Goal: Task Accomplishment & Management: Manage account settings

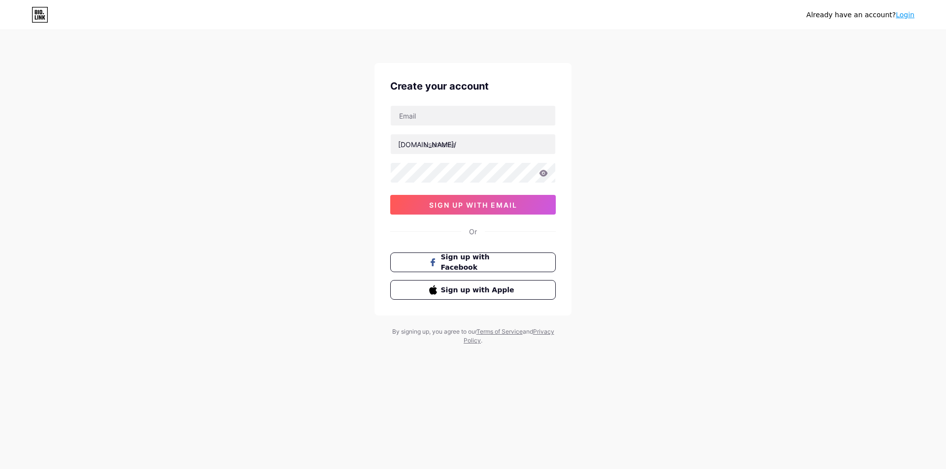
click at [475, 326] on div "Create your account [DOMAIN_NAME]/ sign up with email Or Sign up with Facebook …" at bounding box center [472, 204] width 197 height 282
click at [442, 116] on input "text" at bounding box center [473, 116] width 164 height 20
type input "[EMAIL_ADDRESS][DOMAIN_NAME]"
click at [485, 145] on input "text" at bounding box center [473, 144] width 164 height 20
type input "pskstudio"
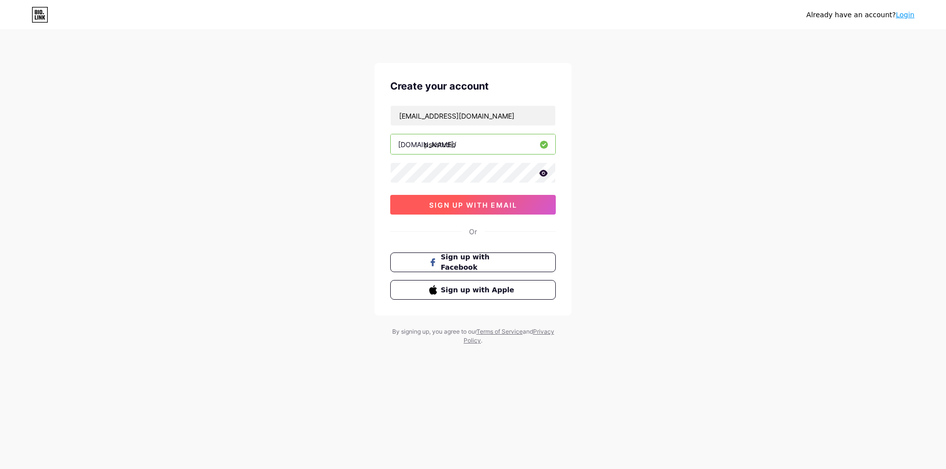
click at [416, 210] on button "sign up with email" at bounding box center [472, 205] width 165 height 20
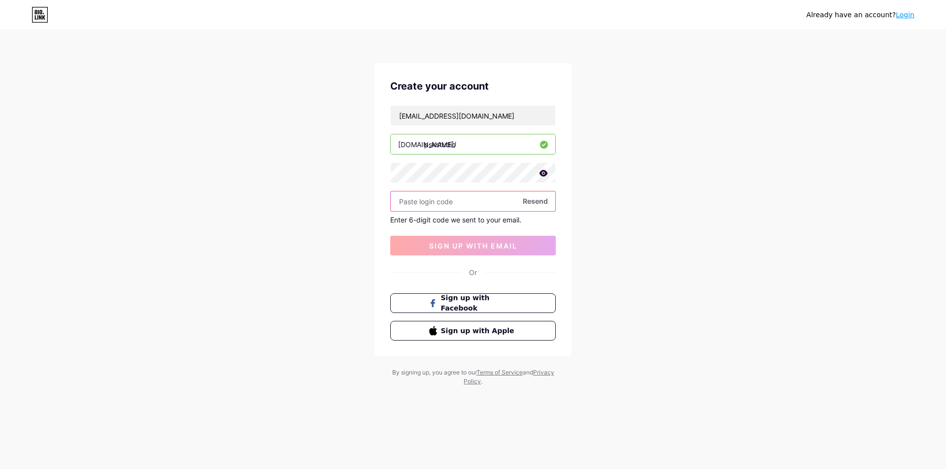
paste input "333362"
type input "333362"
click at [497, 229] on div "[EMAIL_ADDRESS][DOMAIN_NAME] [DOMAIN_NAME]/ pskstudio 333362 Resend Enter 6-dig…" at bounding box center [472, 180] width 165 height 150
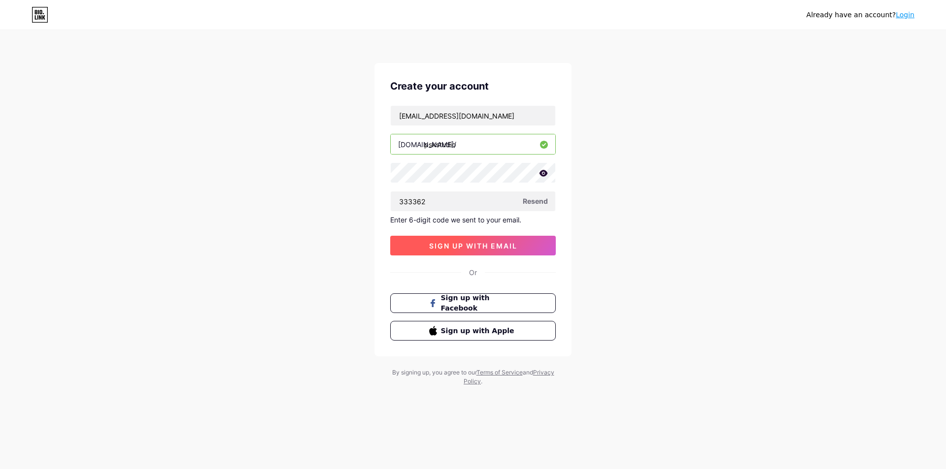
click at [514, 246] on span "sign up with email" at bounding box center [473, 246] width 88 height 8
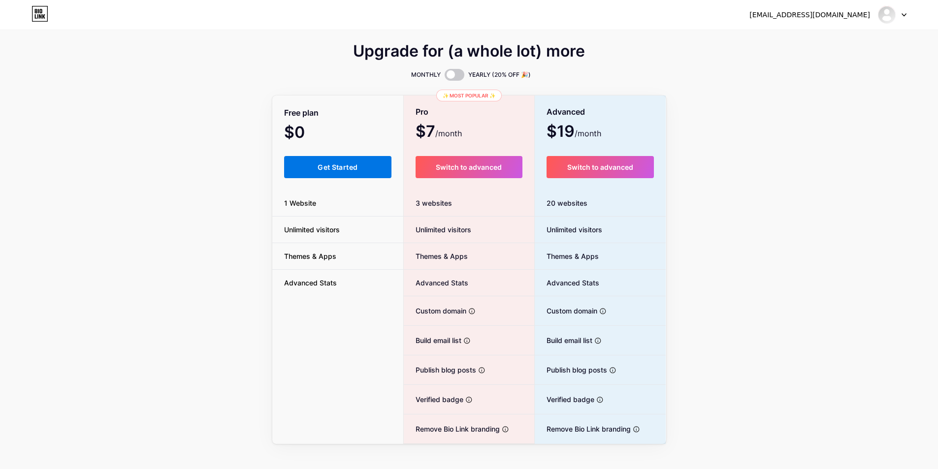
click at [303, 169] on button "Get Started" at bounding box center [338, 167] width 108 height 22
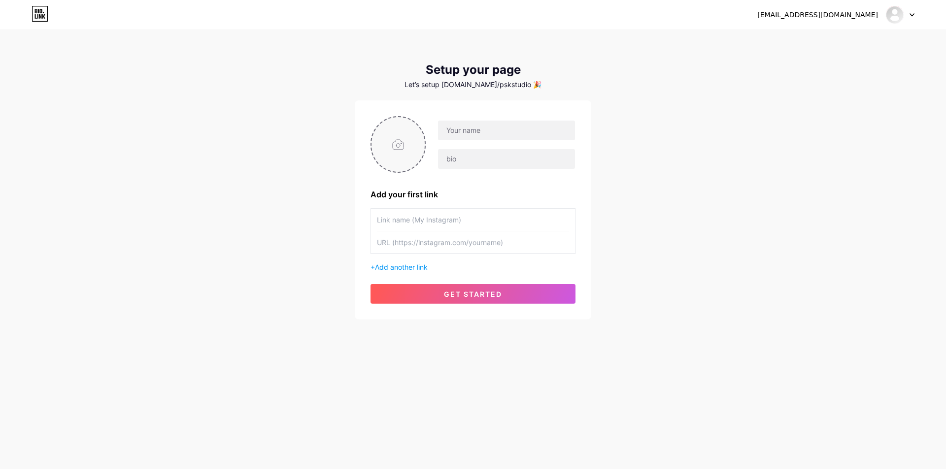
click at [393, 150] on input "file" at bounding box center [397, 144] width 53 height 55
type input "C:\fakepath\logo.png"
click at [450, 138] on input "text" at bounding box center [506, 131] width 137 height 20
click at [420, 227] on input "text" at bounding box center [473, 220] width 192 height 22
click at [450, 246] on input "text" at bounding box center [473, 242] width 192 height 22
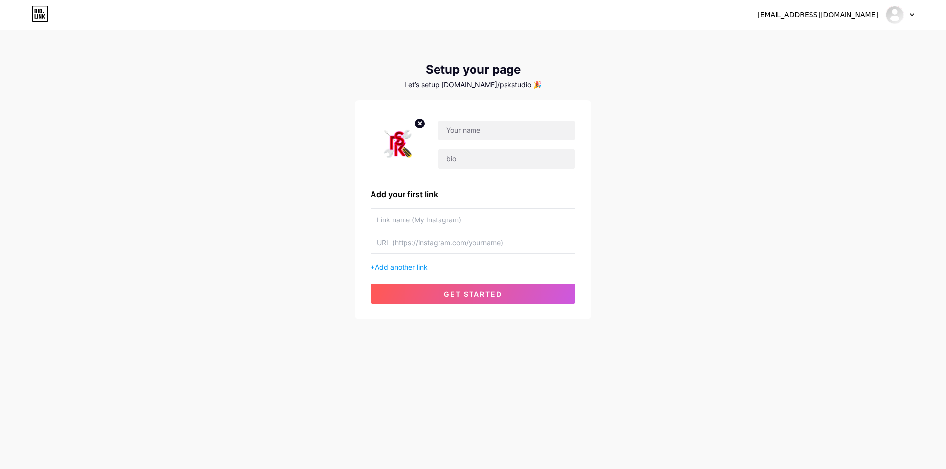
click at [454, 222] on input "text" at bounding box center [473, 220] width 192 height 22
click at [488, 131] on input "text" at bounding box center [506, 131] width 137 height 20
type input "PassKTech Studio"
click at [496, 163] on input "text" at bounding box center [506, 159] width 137 height 20
drag, startPoint x: 465, startPoint y: 164, endPoint x: 398, endPoint y: 160, distance: 67.6
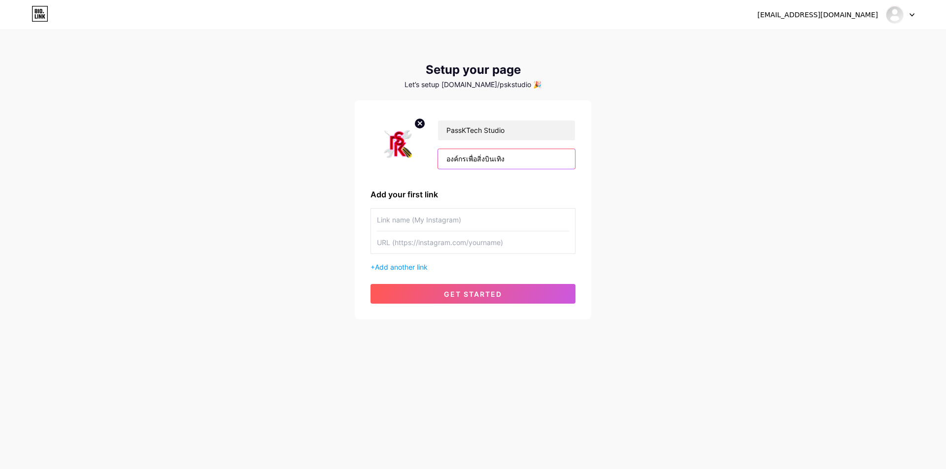
click at [398, 160] on div "PassKTech Studio องค์กรเพื่อสิ่งบินเทิง" at bounding box center [472, 144] width 205 height 57
drag, startPoint x: 474, startPoint y: 158, endPoint x: 464, endPoint y: 156, distance: 9.6
click at [464, 156] on input "บริษัทเพื่อสิ่งบินเทิง" at bounding box center [506, 159] width 137 height 20
click at [465, 160] on input "บริษัทสิ่งบินเทิง" at bounding box center [506, 159] width 137 height 20
click at [462, 159] on input "บริษัทสิ่งบินเทิง" at bounding box center [506, 159] width 137 height 20
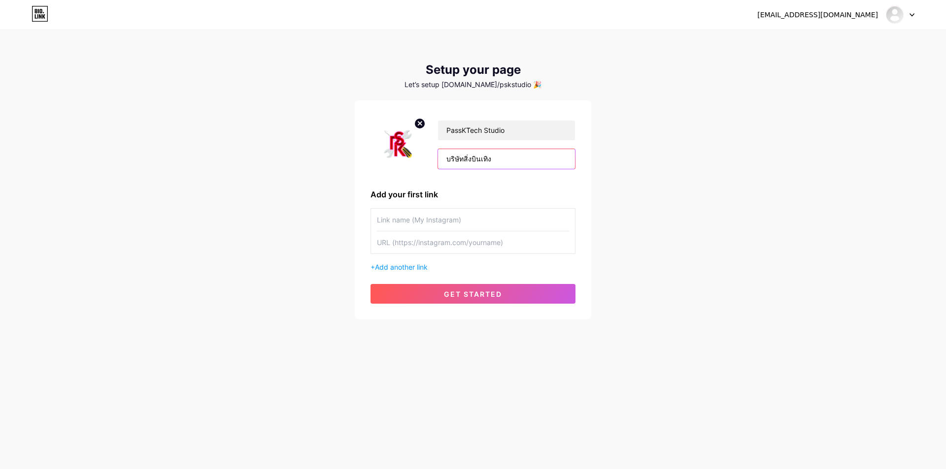
drag, startPoint x: 462, startPoint y: 163, endPoint x: 470, endPoint y: 162, distance: 7.9
click at [470, 162] on input "บริษัทสิ่งบินเทิง" at bounding box center [506, 159] width 137 height 20
type input "บริษัทสื่อการบินเทิง"
click at [483, 296] on span "get started" at bounding box center [473, 294] width 58 height 8
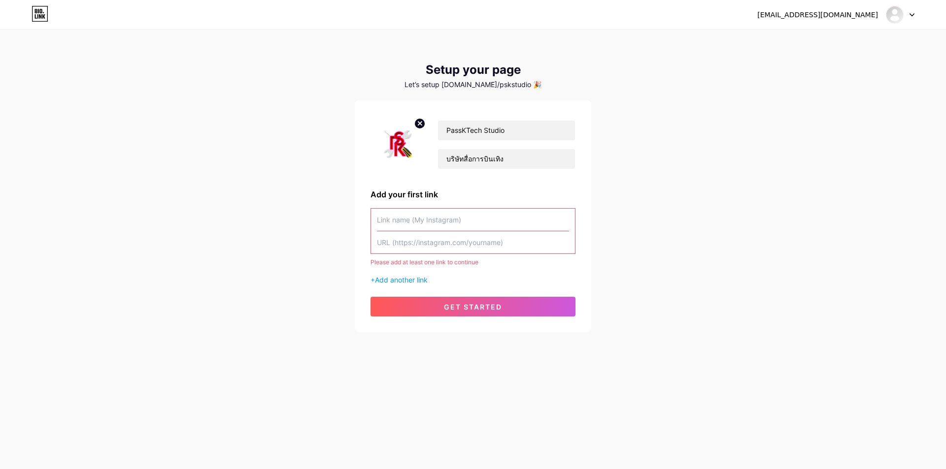
click at [472, 238] on input "text" at bounding box center [473, 242] width 192 height 22
click at [423, 278] on span "Add another link" at bounding box center [401, 280] width 53 height 8
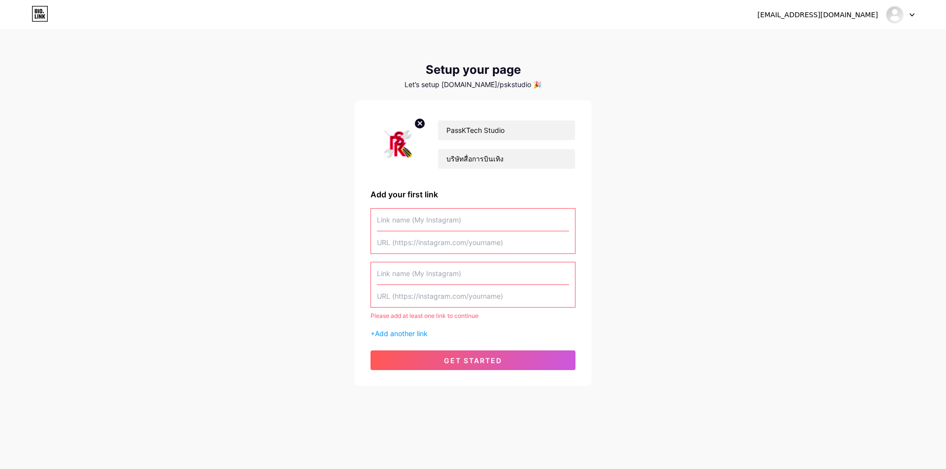
click at [403, 219] on input "text" at bounding box center [473, 220] width 192 height 22
click at [487, 235] on input "text" at bounding box center [473, 242] width 192 height 22
paste input "[URL][DOMAIN_NAME]"
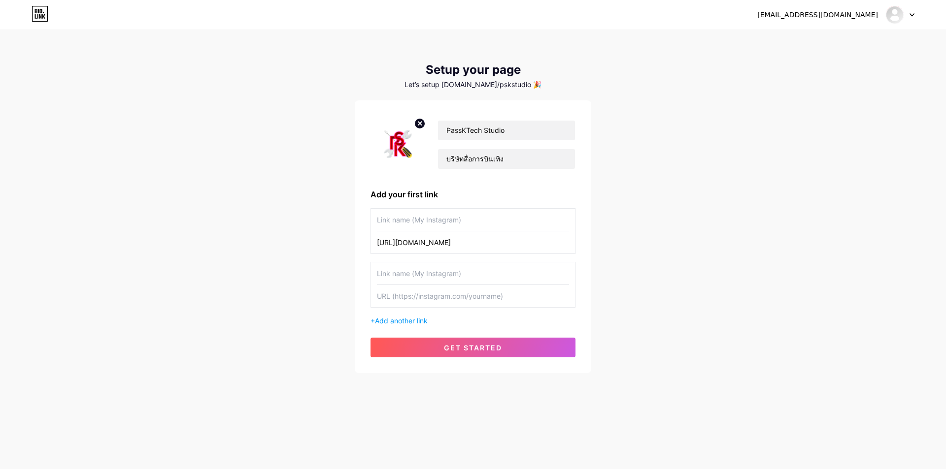
type input "[URL][DOMAIN_NAME]"
click at [491, 215] on input "text" at bounding box center [473, 220] width 192 height 22
type input "F"
type input "W"
type input "Fanpage"
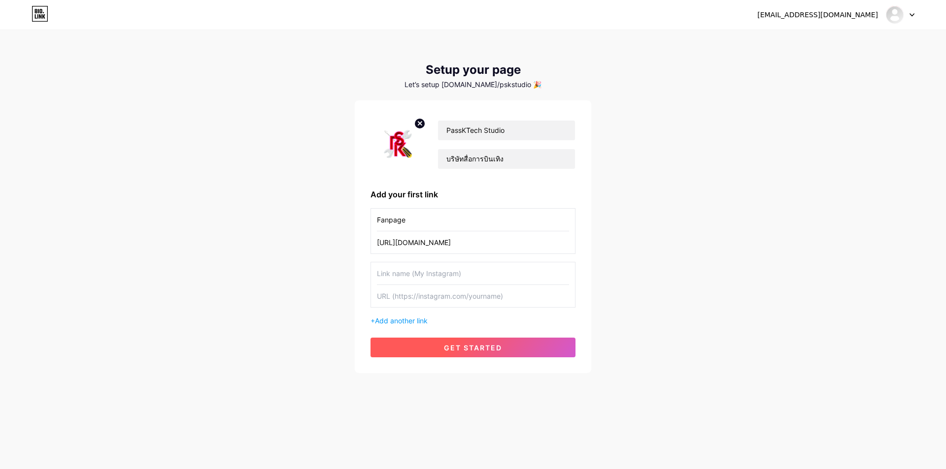
click at [488, 348] on span "get started" at bounding box center [473, 348] width 58 height 8
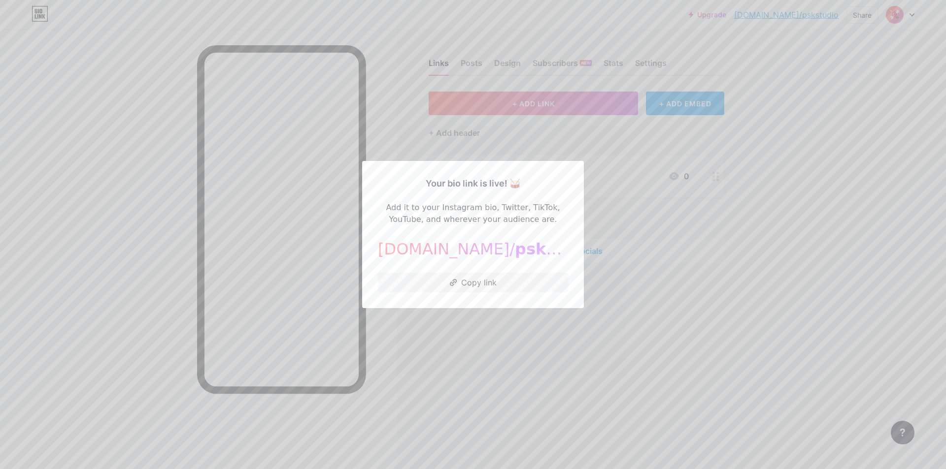
click at [499, 355] on div at bounding box center [473, 234] width 946 height 469
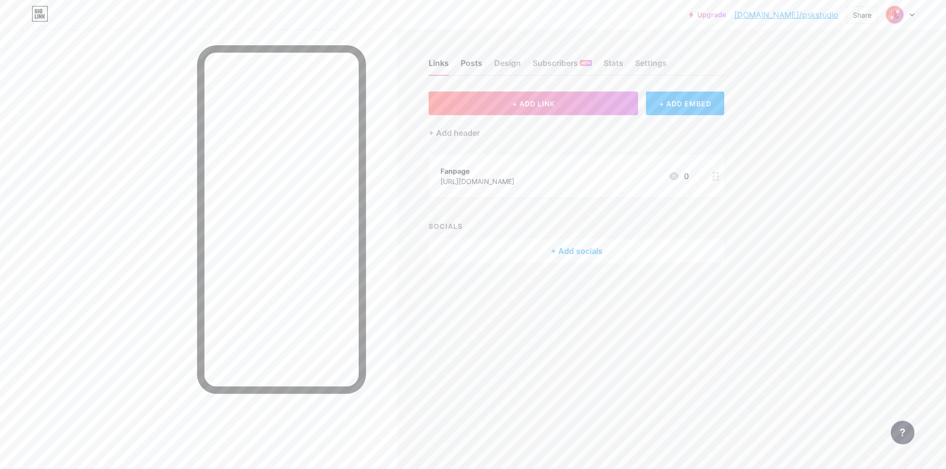
click at [478, 63] on div "Posts" at bounding box center [471, 66] width 22 height 18
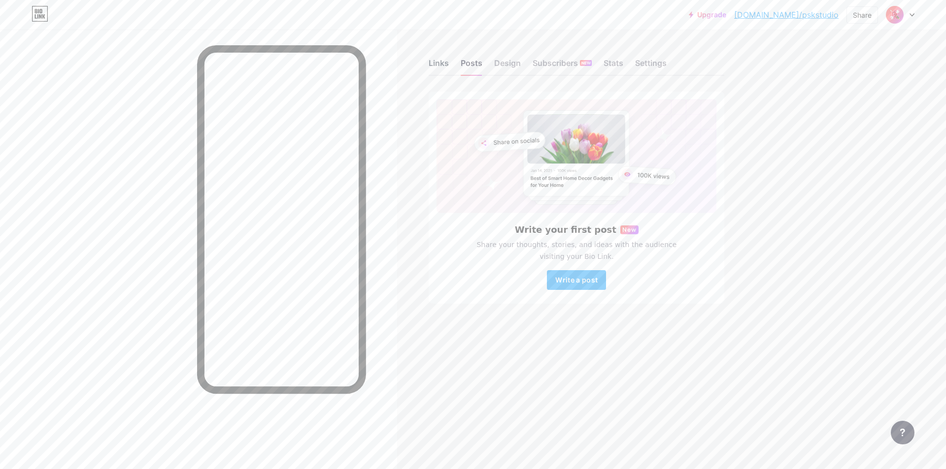
click at [435, 62] on div "Links" at bounding box center [438, 66] width 20 height 18
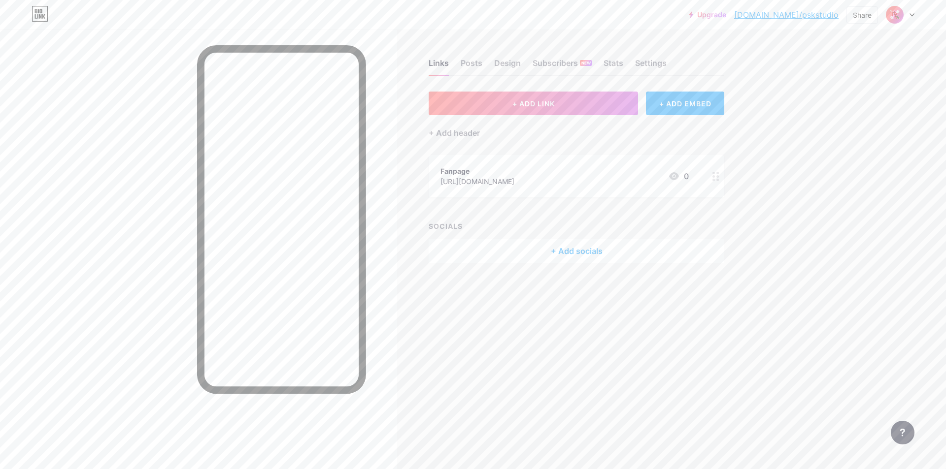
click at [618, 173] on div "Fanpage [URL][DOMAIN_NAME] 0" at bounding box center [564, 176] width 248 height 23
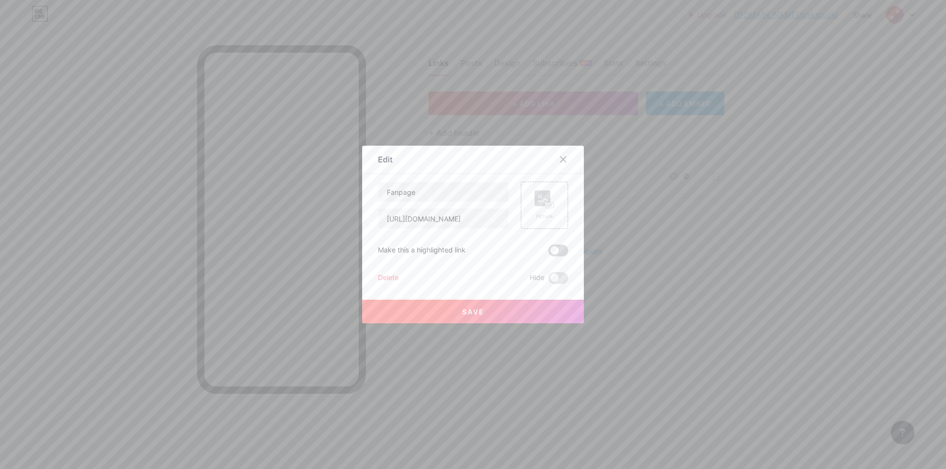
click at [548, 249] on span at bounding box center [558, 251] width 20 height 12
click at [548, 253] on input "checkbox" at bounding box center [548, 253] width 0 height 0
click at [548, 249] on span at bounding box center [558, 251] width 20 height 12
click at [548, 253] on input "checkbox" at bounding box center [548, 253] width 0 height 0
click at [548, 199] on icon at bounding box center [544, 200] width 20 height 18
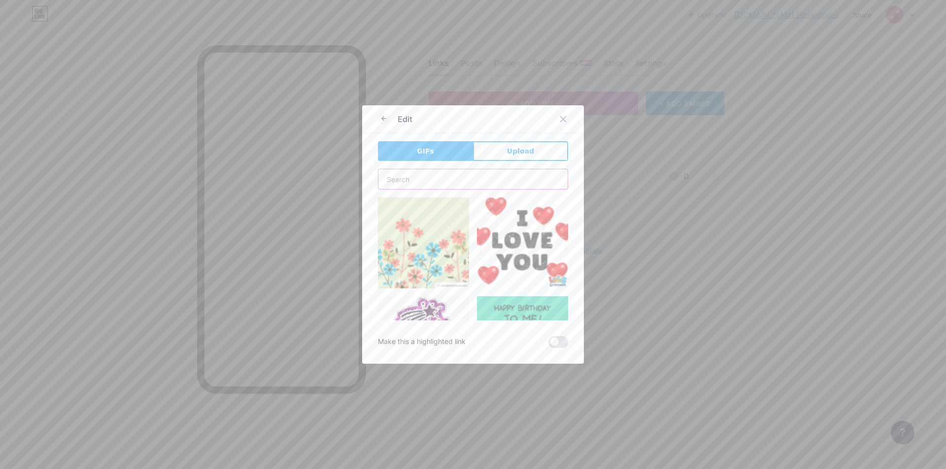
click at [473, 182] on input "text" at bounding box center [472, 179] width 189 height 20
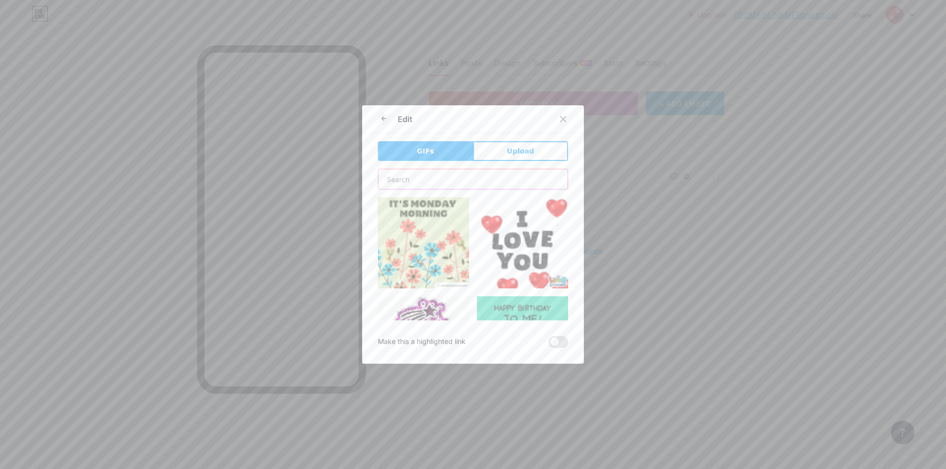
type input "d"
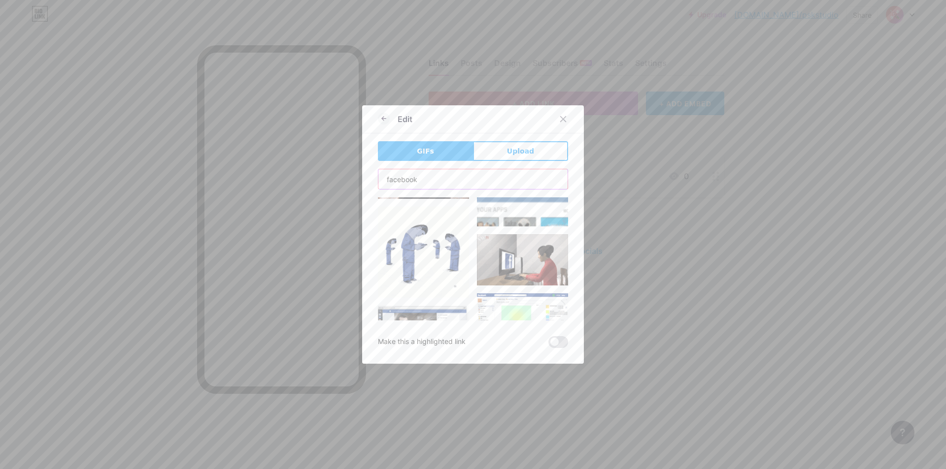
scroll to position [699, 0]
click at [450, 174] on input "facebook" at bounding box center [472, 179] width 189 height 20
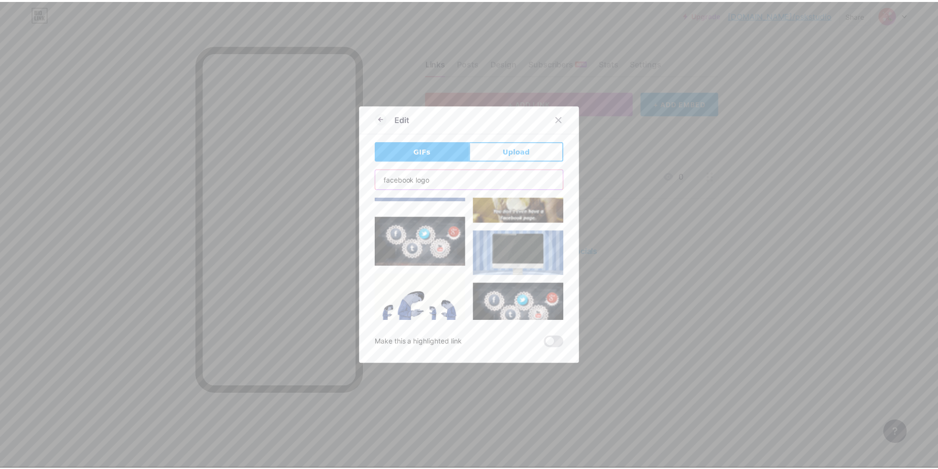
scroll to position [394, 0]
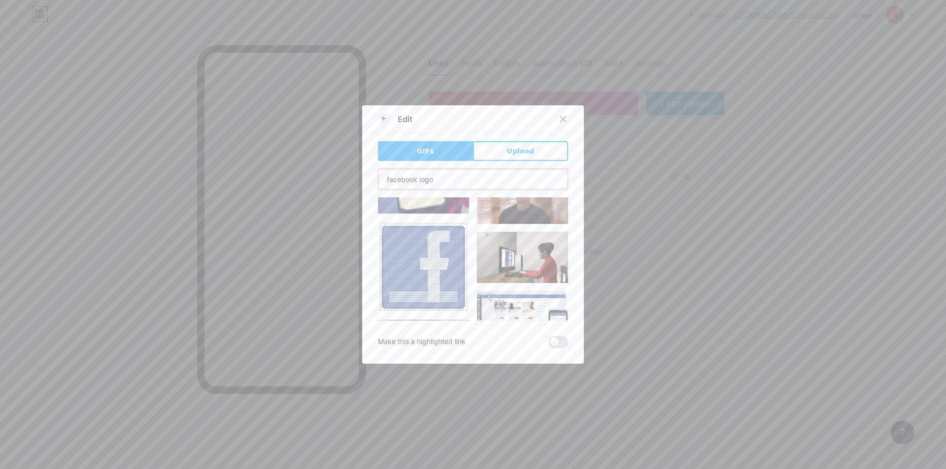
type input "facebook logo"
click at [433, 240] on img at bounding box center [423, 267] width 91 height 91
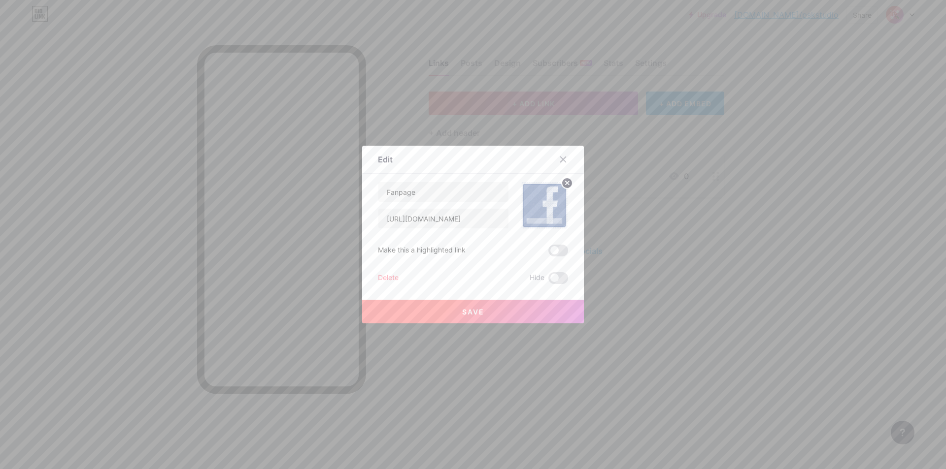
click at [517, 308] on button "Save" at bounding box center [473, 312] width 222 height 24
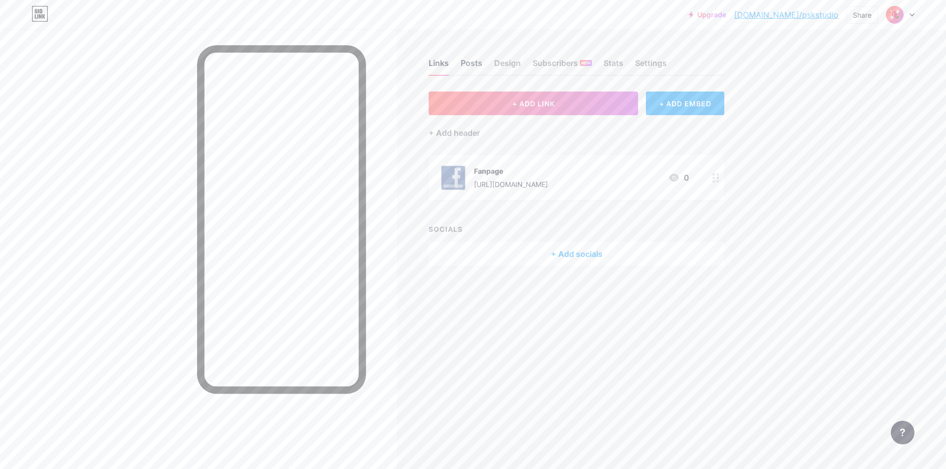
click at [470, 66] on div "Posts" at bounding box center [471, 66] width 22 height 18
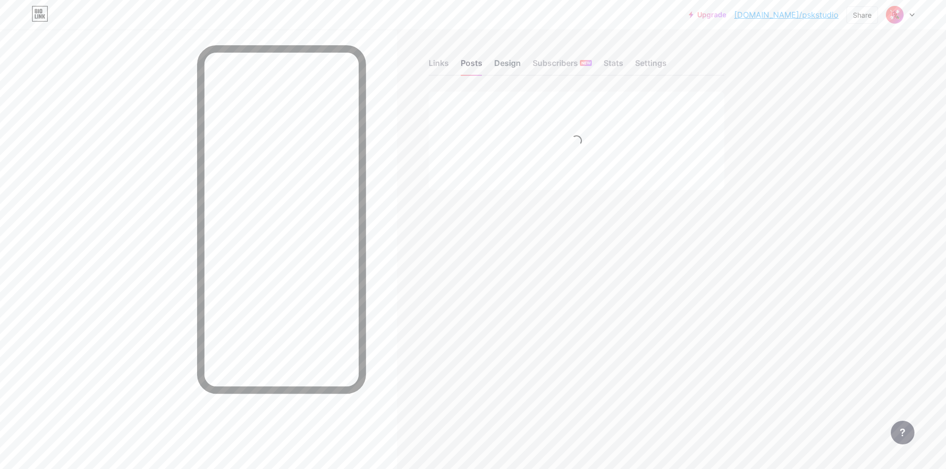
click at [518, 67] on div "Design" at bounding box center [507, 66] width 27 height 18
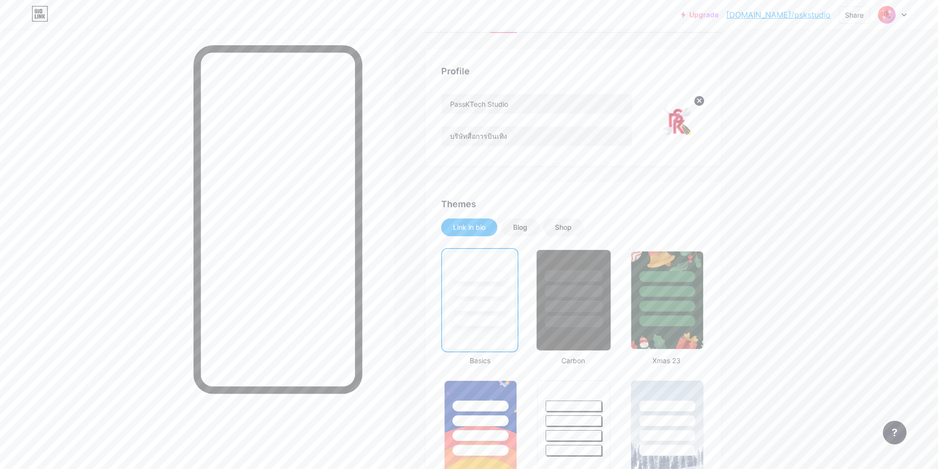
scroll to position [49, 0]
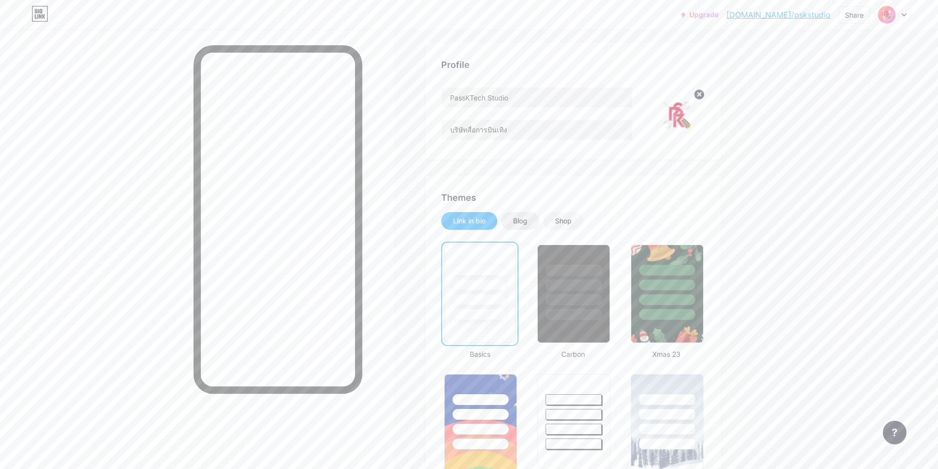
click at [525, 224] on div "Blog" at bounding box center [520, 221] width 14 height 10
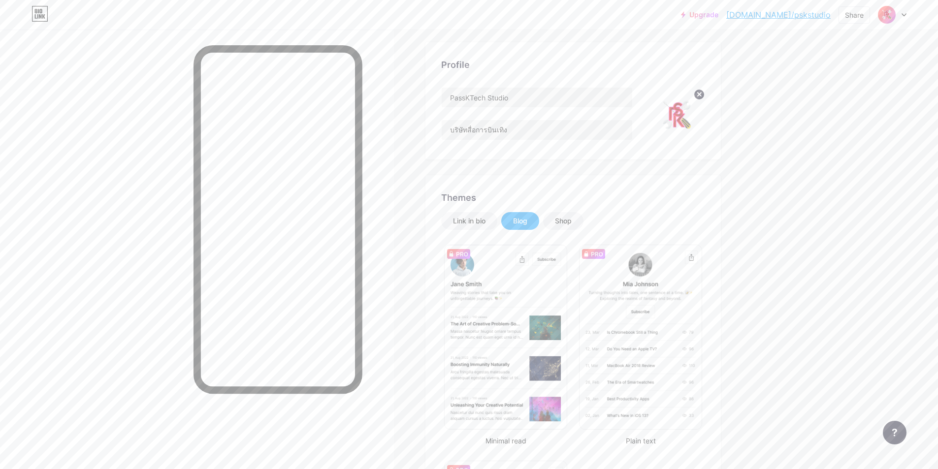
click at [471, 435] on div "Minimal read" at bounding box center [505, 344] width 129 height 204
click at [482, 219] on div "Link in bio" at bounding box center [469, 221] width 33 height 10
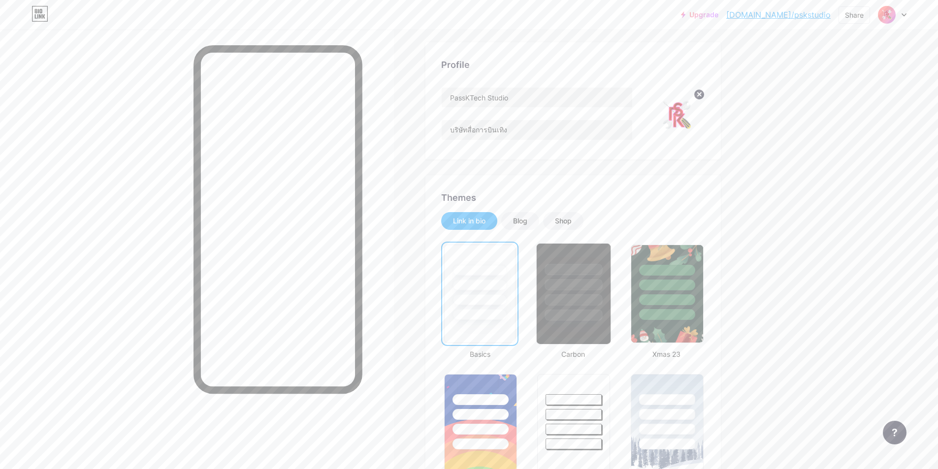
click at [581, 285] on div at bounding box center [574, 284] width 58 height 11
click at [560, 222] on div "Shop" at bounding box center [563, 221] width 17 height 10
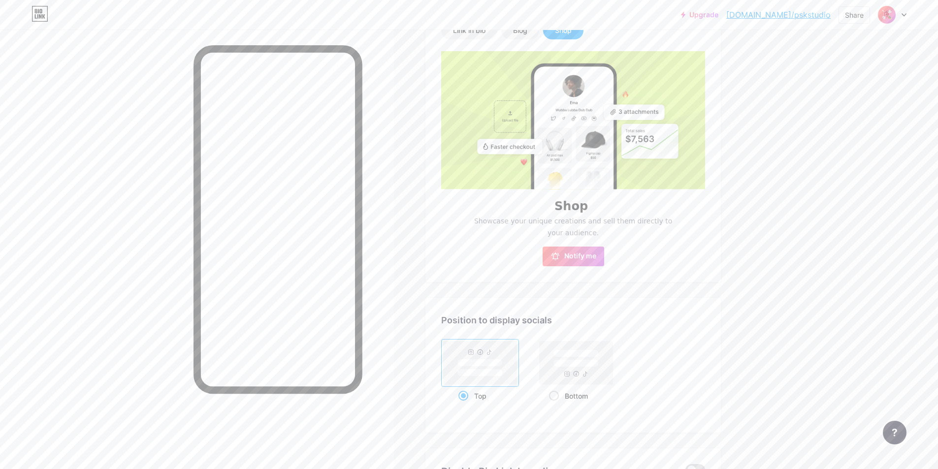
scroll to position [246, 0]
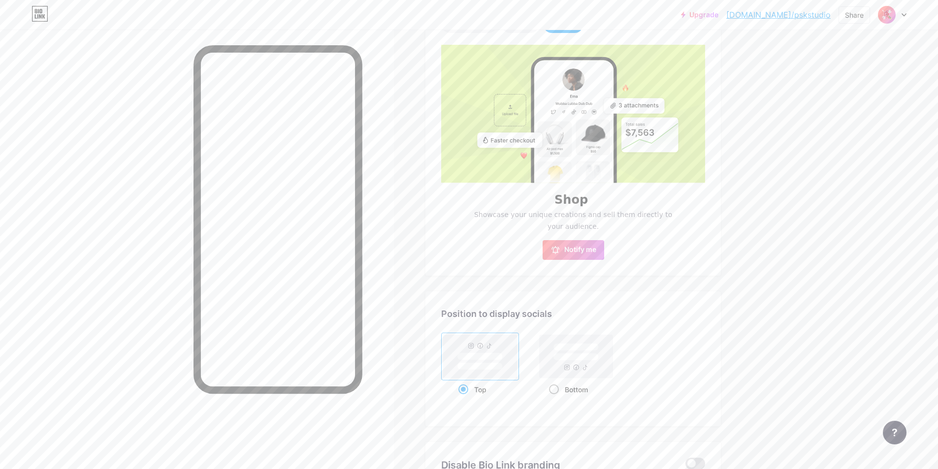
click at [567, 363] on rect at bounding box center [576, 356] width 73 height 43
click at [556, 399] on input "Bottom" at bounding box center [552, 402] width 6 height 6
radio input "true"
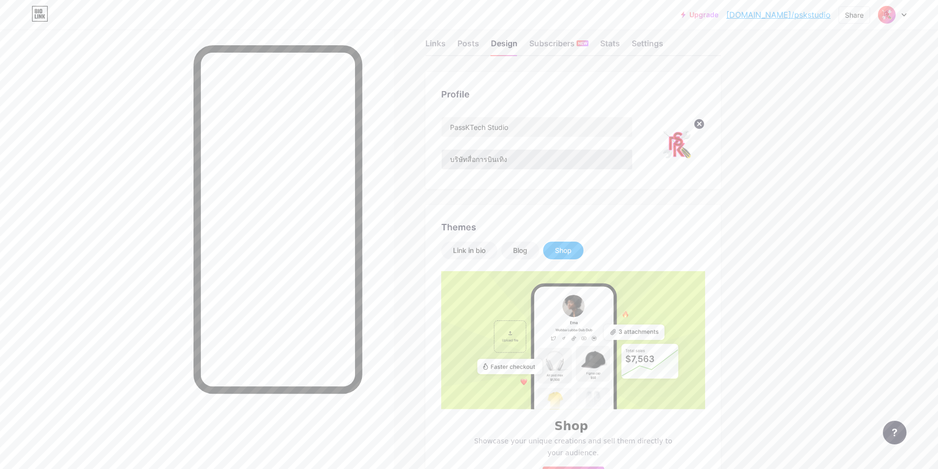
scroll to position [0, 0]
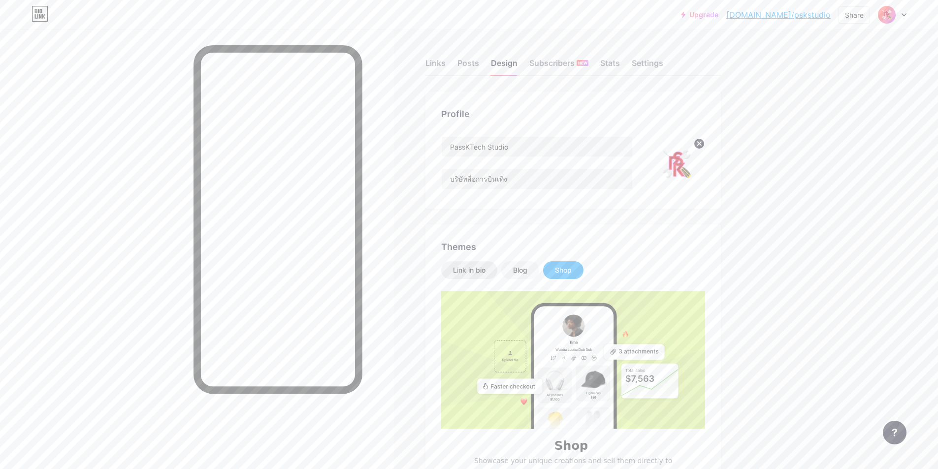
click at [480, 266] on div "Link in bio" at bounding box center [469, 270] width 33 height 10
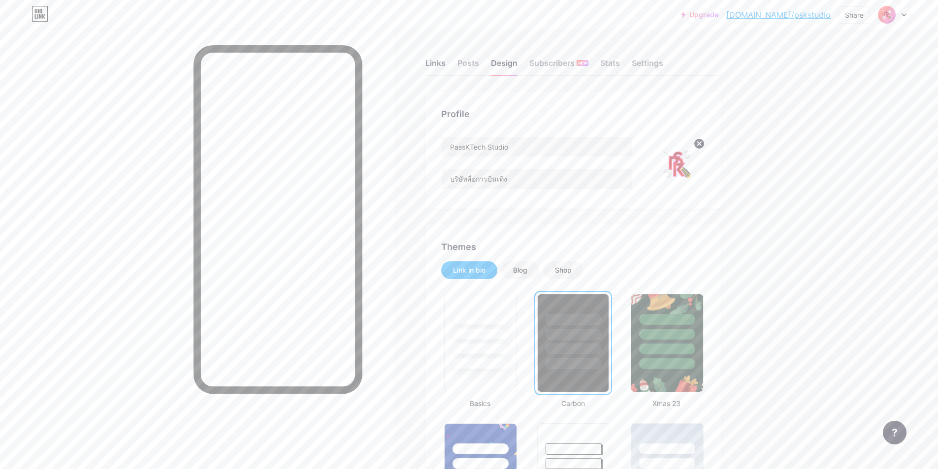
click at [436, 67] on div "Links" at bounding box center [436, 66] width 20 height 18
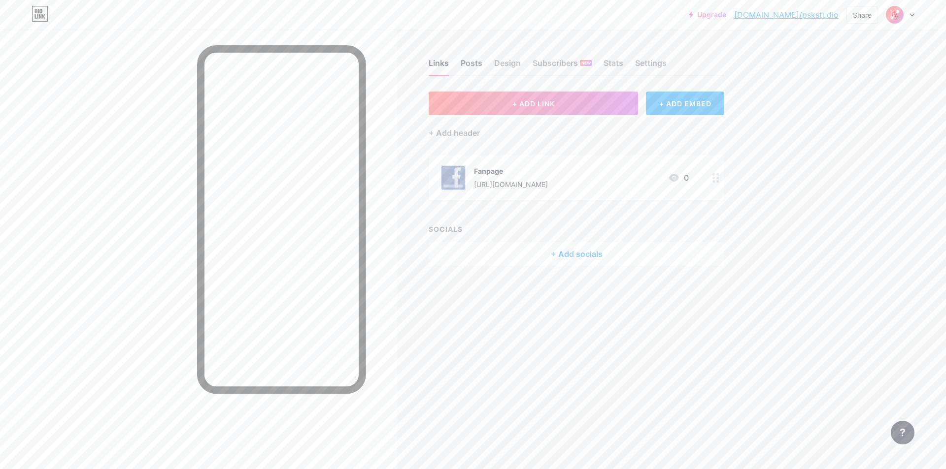
click at [468, 68] on div "Posts" at bounding box center [471, 66] width 22 height 18
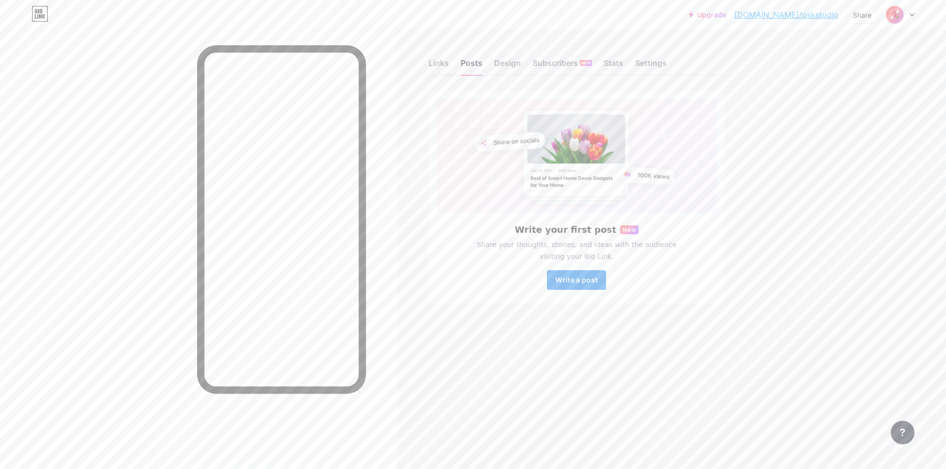
click at [560, 278] on span "Write a post" at bounding box center [576, 280] width 42 height 8
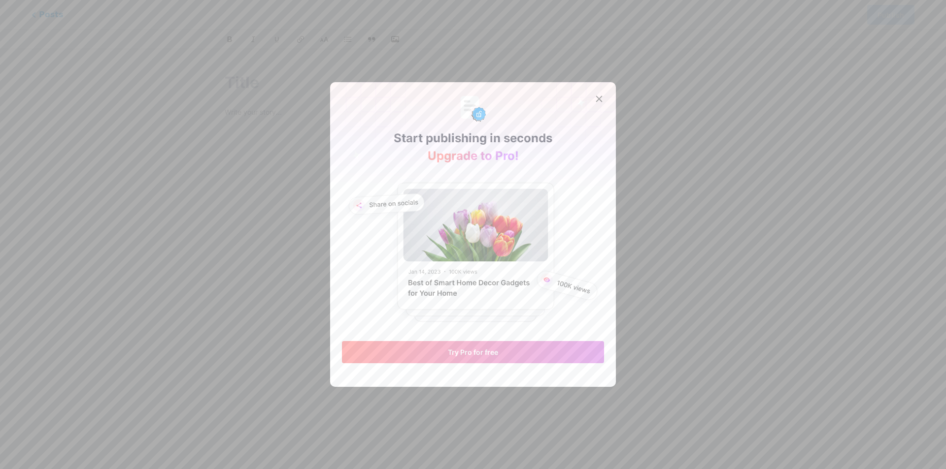
click at [587, 107] on icon at bounding box center [577, 142] width 75 height 120
click at [595, 97] on icon at bounding box center [599, 99] width 8 height 8
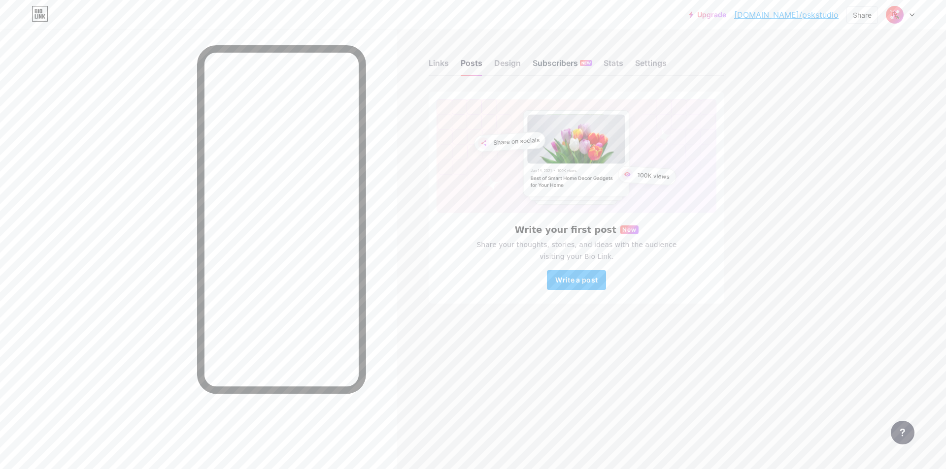
click at [539, 65] on div "Subscribers NEW" at bounding box center [561, 66] width 59 height 18
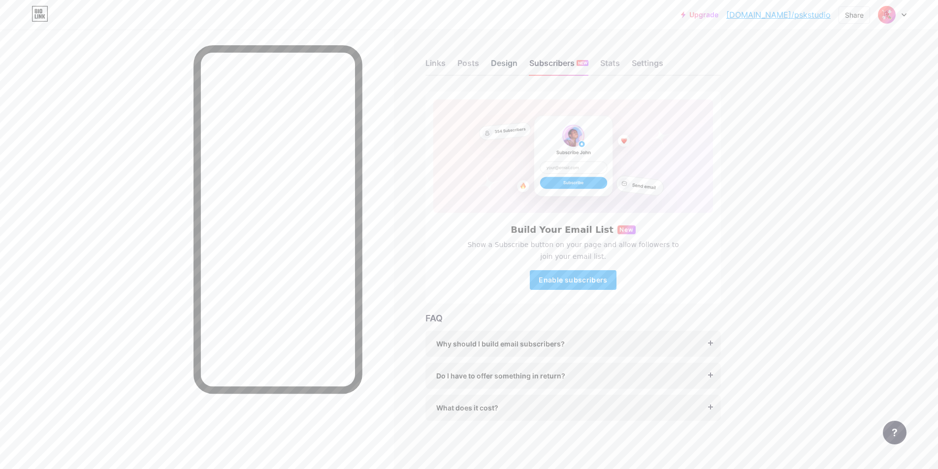
click at [512, 65] on div "Design" at bounding box center [504, 66] width 27 height 18
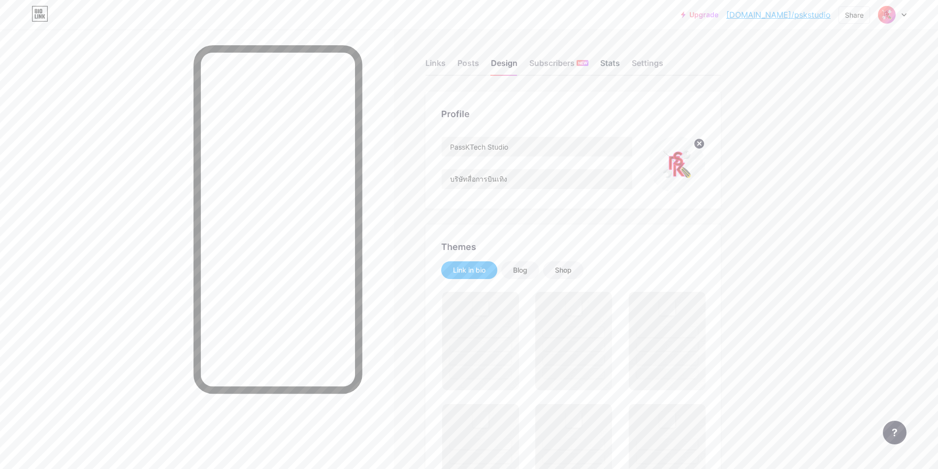
click at [607, 66] on div "Stats" at bounding box center [610, 66] width 20 height 18
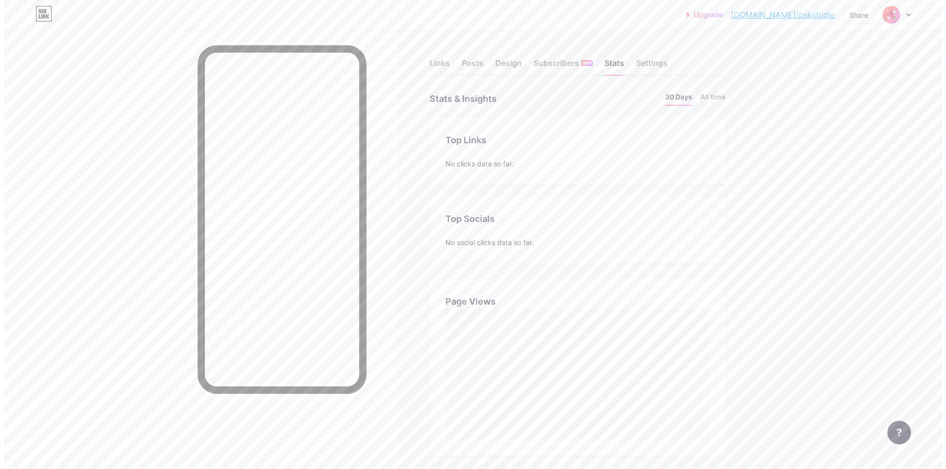
scroll to position [469, 938]
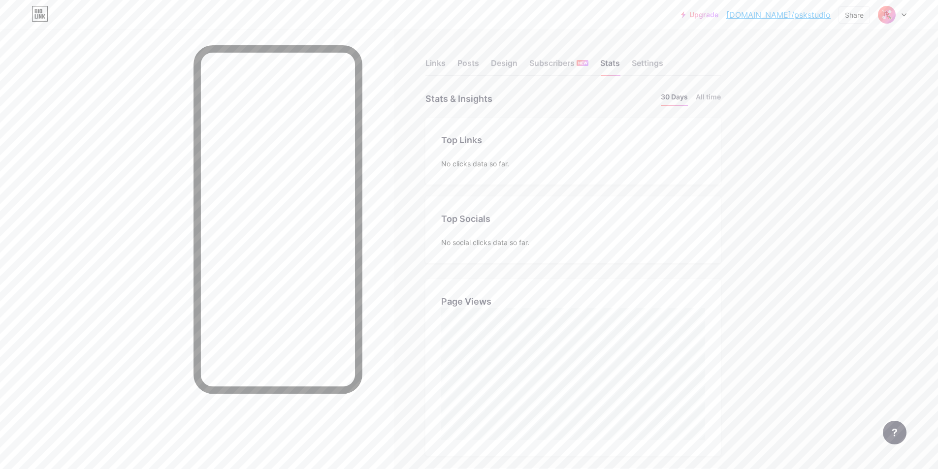
click at [454, 66] on div "Links Posts Design Subscribers NEW Stats Settings" at bounding box center [573, 58] width 295 height 34
click at [446, 62] on div "Links" at bounding box center [436, 66] width 20 height 18
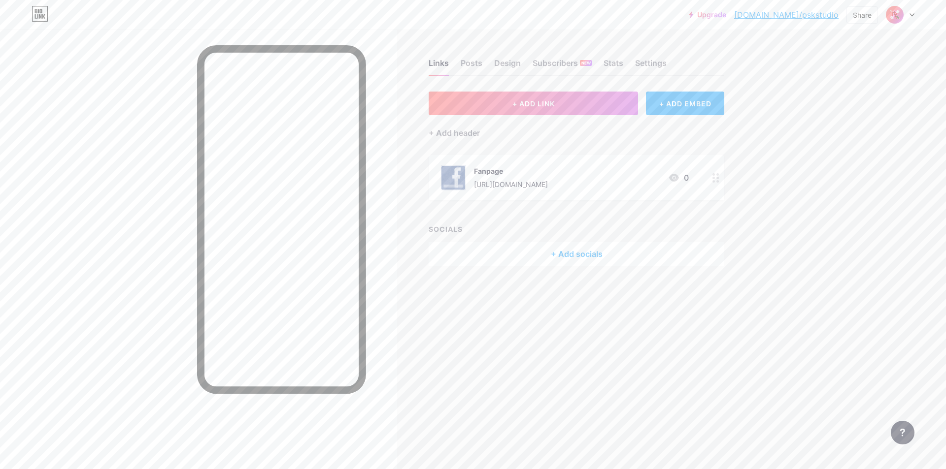
click at [572, 255] on div "+ Add socials" at bounding box center [575, 254] width 295 height 24
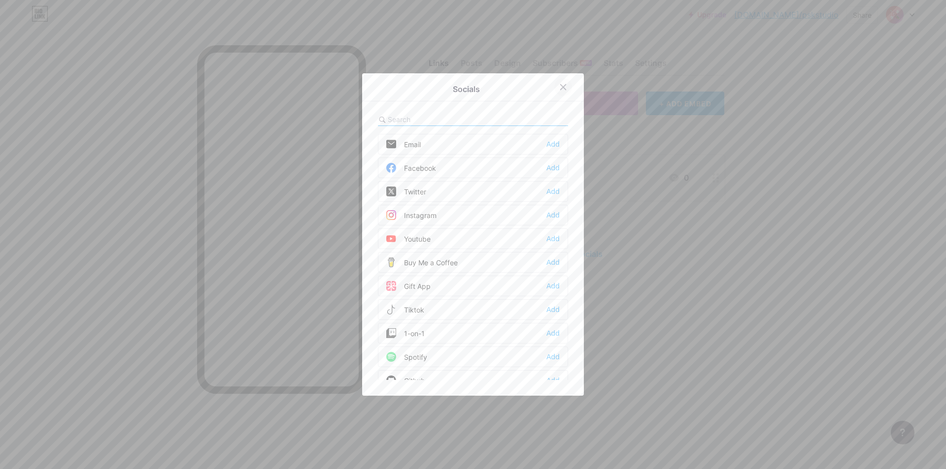
click at [561, 90] on icon at bounding box center [563, 87] width 8 height 8
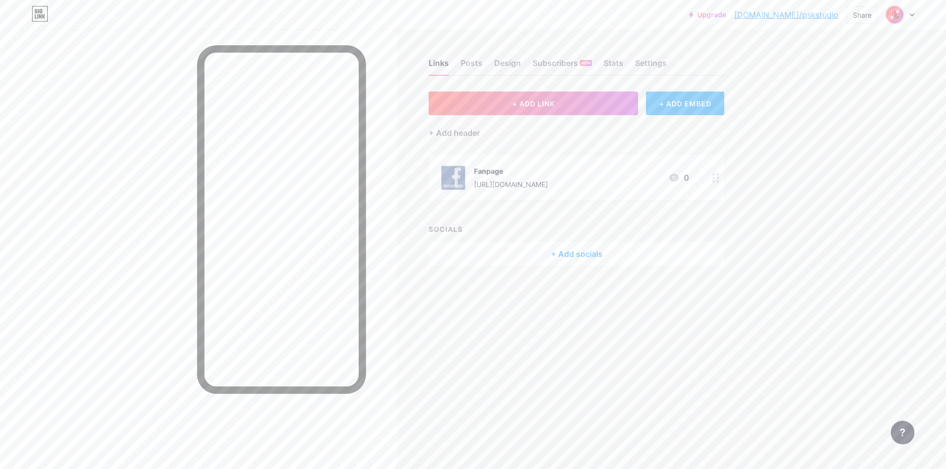
click at [656, 104] on div "+ ADD EMBED" at bounding box center [685, 104] width 78 height 24
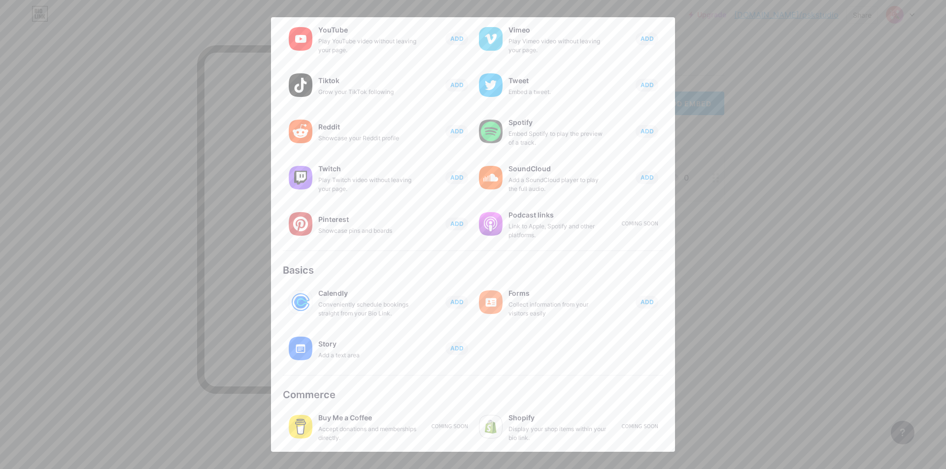
scroll to position [67, 0]
click at [441, 338] on div "Story Add a text area ADD" at bounding box center [395, 347] width 155 height 23
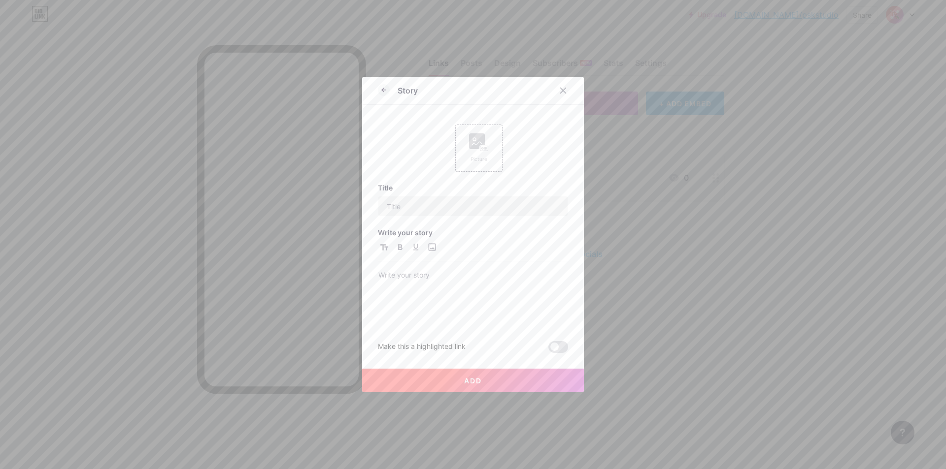
scroll to position [0, 0]
click at [457, 268] on div at bounding box center [472, 283] width 189 height 84
click at [462, 281] on p at bounding box center [472, 276] width 189 height 14
paste div
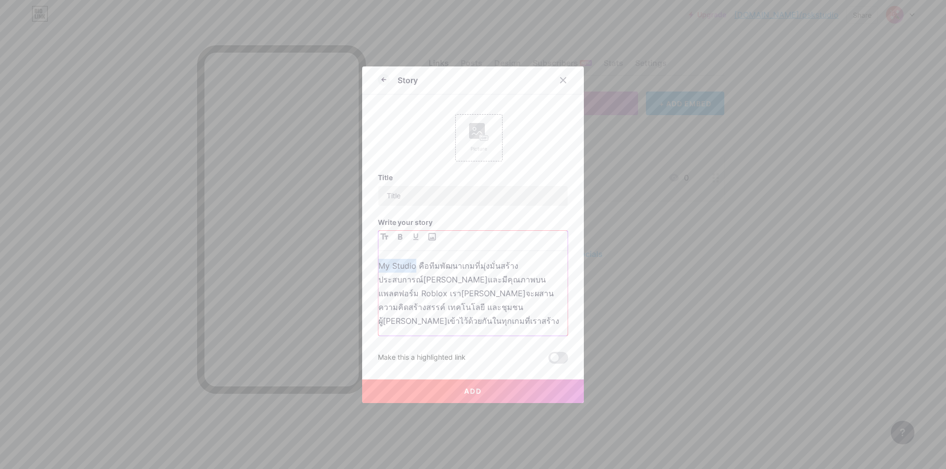
drag, startPoint x: 238, startPoint y: 262, endPoint x: 114, endPoint y: 261, distance: 124.1
click at [111, 260] on div "Story Picture Title Write your story My Studio คือทีมพัฒนาเกมที่มุ่งมั่นสร้างปร…" at bounding box center [473, 234] width 946 height 469
drag, startPoint x: 347, startPoint y: 270, endPoint x: 281, endPoint y: 270, distance: 66.0
click at [292, 267] on div "Story Picture Title Write your story PSK Studio คือทีมพัฒนาเกมที่มุ่งมั่นสร้างป…" at bounding box center [473, 234] width 946 height 469
click at [498, 273] on p "PassKTech Studio คือทีมพัฒนาเกมที่มุ่งมั่นสร้างประสบการณ์[PERSON_NAME]และมีคุณภ…" at bounding box center [472, 293] width 189 height 69
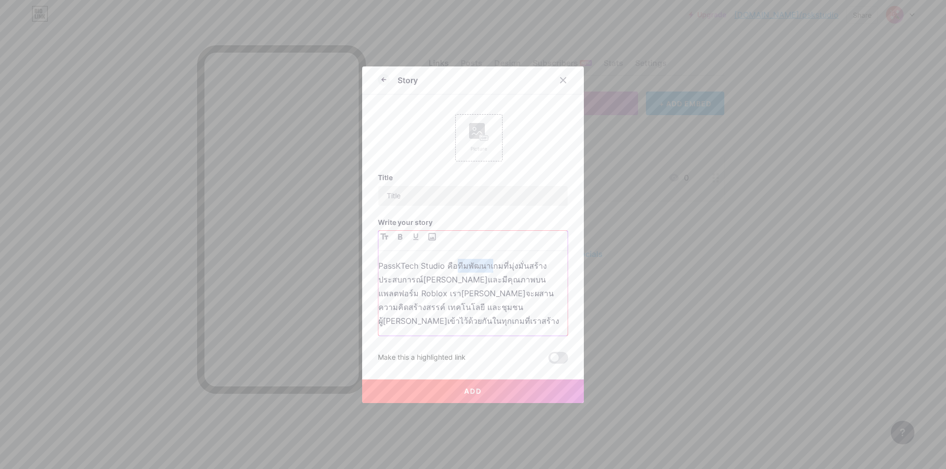
drag, startPoint x: 454, startPoint y: 275, endPoint x: 491, endPoint y: 276, distance: 36.5
click at [489, 276] on p "PassKTech Studio คือทีมพัฒนาเกมที่มุ่งมั่นสร้างประสบการณ์[PERSON_NAME]และมีคุณภ…" at bounding box center [472, 293] width 189 height 69
click at [487, 281] on p "PassKTech Studio คือทีมพัฒนาเกมที่มุ่งมั่นสร้างประสบการณ์[PERSON_NAME]และมีคุณภ…" at bounding box center [472, 293] width 189 height 69
click at [551, 313] on p "PassKTech Studio คือทีมพัฒนาเกมที่มุ่งมั่นสร้างประสบการณ์[PERSON_NAME]และมีคุณภ…" at bounding box center [472, 293] width 189 height 69
click at [494, 276] on p "PassKTech Studio คือทีมพัฒนาเกมที่มุ่งมั่นสร้างประสบการณ์[PERSON_NAME]และมีคุณภ…" at bounding box center [472, 293] width 189 height 69
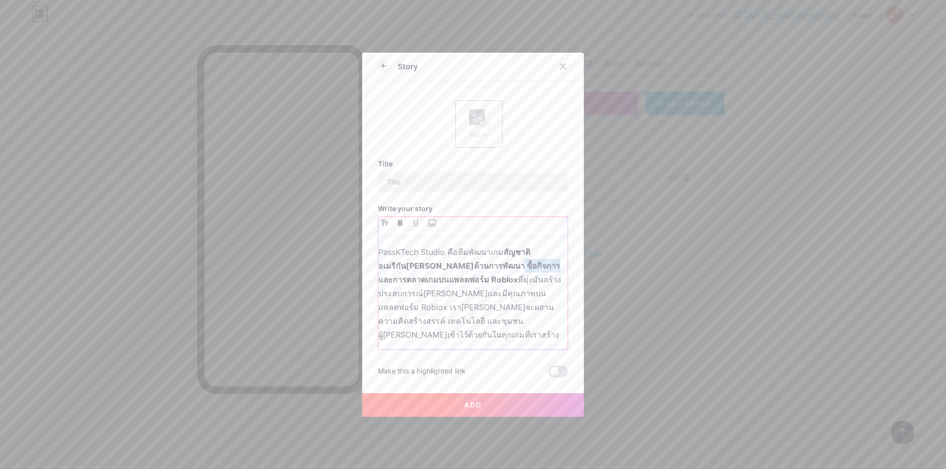
drag, startPoint x: 465, startPoint y: 271, endPoint x: 502, endPoint y: 274, distance: 36.6
click at [502, 274] on strong "สัญชาติอเมริกัน[PERSON_NAME]ด้านการพัฒนา ซื้อกิจการ และการตลาดเกมบนแพลตฟอร์ม Ro…" at bounding box center [470, 265] width 184 height 37
click at [496, 274] on strong "สัญชาติอเมริกัน[PERSON_NAME]ด้านการพัฒนา ซื้อกิจการ และการตลาดเกมบนแพลตฟอร์ม Ro…" at bounding box center [470, 265] width 184 height 37
click at [499, 275] on strong "สัญชาติอเมริกัน[PERSON_NAME]ด้านการพัฒนา ซื้อกิจการ และการตลาดเกมบนแพลตฟอร์ม Ro…" at bounding box center [470, 265] width 184 height 37
click at [516, 275] on strong "สัญชาติอเมริกัน[PERSON_NAME]ด้านการพัฒนา ซื้อกิจการ และการตลาดเกมบนแพลตฟอร์ม Ro…" at bounding box center [470, 265] width 184 height 37
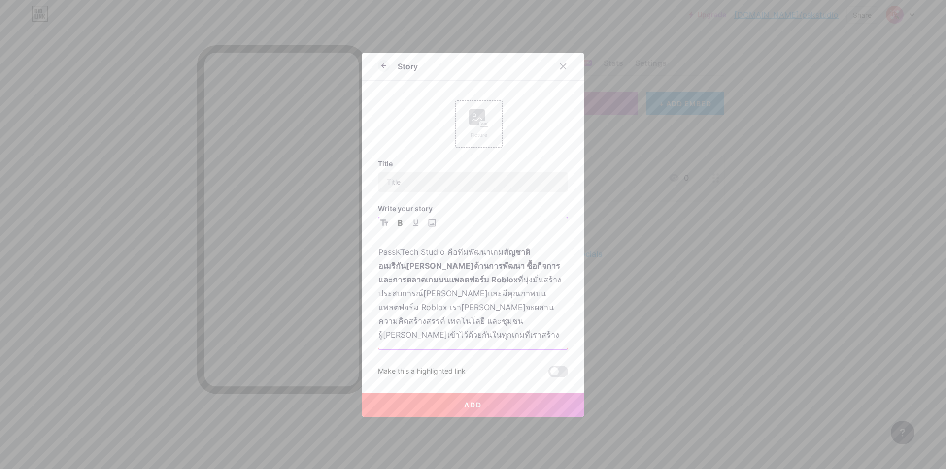
click at [498, 274] on strong "สัญชาติอเมริกัน[PERSON_NAME]ด้านการพัฒนา ซื้อกิจการ และการตลาดเกมบนแพลตฟอร์ม Ro…" at bounding box center [470, 265] width 184 height 37
click at [503, 274] on strong "สัญชาติอเมริกัน[PERSON_NAME]ด้านการพัฒนา ซื้อกิจการ และการตลาดเกมบนแพลตฟอร์ม Ro…" at bounding box center [470, 265] width 184 height 37
drag, startPoint x: 515, startPoint y: 274, endPoint x: 480, endPoint y: 277, distance: 35.1
click at [480, 277] on strong "สัญชาติอเมริกัน[PERSON_NAME]ด้านการพัฒนา ซื้อกิจการ และการตลาดเกมบนแพลตฟอร์ม Ro…" at bounding box center [470, 265] width 184 height 37
drag, startPoint x: 462, startPoint y: 270, endPoint x: 501, endPoint y: 276, distance: 38.9
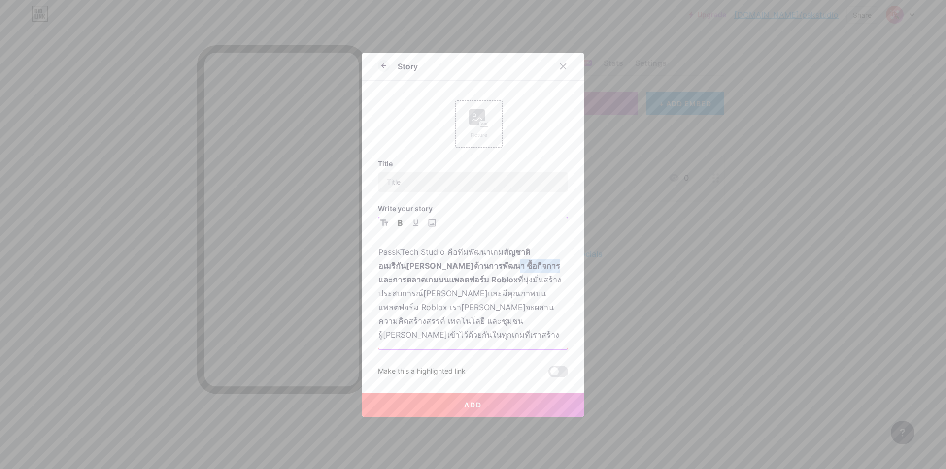
click at [501, 276] on strong "สัญชาติอเมริกัน[PERSON_NAME]ด้านการพัฒนา ซื้อกิจการ และการตลาดเกมบนแพลตฟอร์ม Ro…" at bounding box center [470, 265] width 184 height 37
drag, startPoint x: 522, startPoint y: 261, endPoint x: 538, endPoint y: 259, distance: 15.8
click at [538, 259] on strong "สัญชาติอเมริกัน[PERSON_NAME]ด้านการพัฒนา และการตลาดเกมบนแพลตฟอร์ม Roblox" at bounding box center [466, 265] width 176 height 37
click at [528, 256] on strong "สัญชาติอเมริกัน[PERSON_NAME]ด้านการพัฒนา และการตลาดเกมบนแพลตฟอร์ม Roblox" at bounding box center [466, 265] width 176 height 37
drag, startPoint x: 526, startPoint y: 256, endPoint x: 556, endPoint y: 258, distance: 29.6
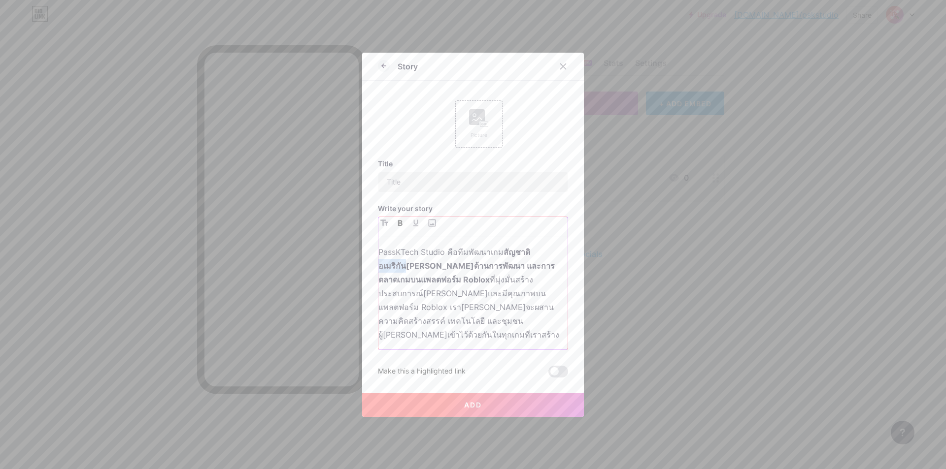
click at [555, 258] on strong "สัญชาติอเมริกัน[PERSON_NAME]ด้านการพัฒนา และการตลาดเกมบนแพลตฟอร์ม Roblox" at bounding box center [466, 265] width 176 height 37
click at [445, 264] on p "PassKTech Studio คือทีมพัฒนาเกม สัญชาติไทย[PERSON_NAME]ด้านการพัฒนา และการตลาดเ…" at bounding box center [472, 293] width 189 height 97
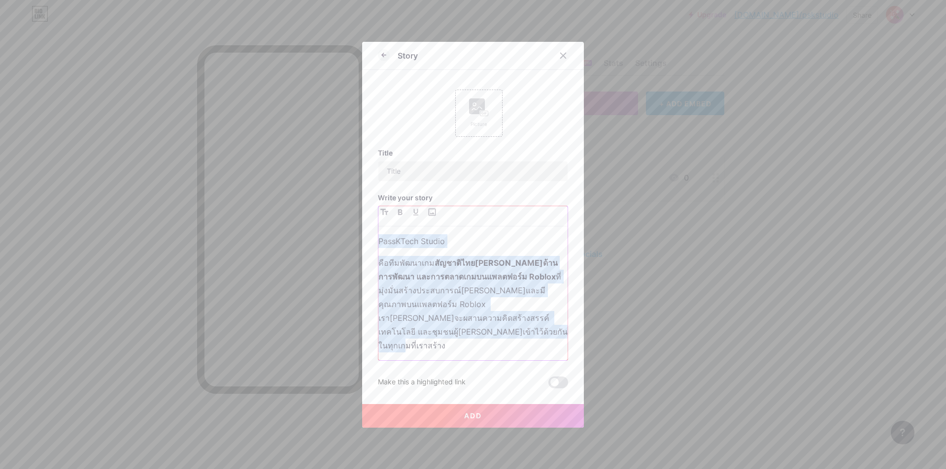
drag, startPoint x: 427, startPoint y: 338, endPoint x: 373, endPoint y: 245, distance: 107.5
click at [373, 245] on div "Story Picture Title Write your story PassKTech Studio คือทีมพัฒนาเกม สัญชาติไทย…" at bounding box center [473, 235] width 222 height 386
click at [398, 215] on icon "button" at bounding box center [400, 212] width 4 height 6
click at [429, 292] on strong "คือทีมพัฒนาเกมสัญชาติไทย[PERSON_NAME]ด้านการพัฒนา และการตลาดเกมบนแพลตฟอร์ม Robl…" at bounding box center [469, 304] width 183 height 93
click at [463, 295] on strong "คือทีมพัฒนาเกมสัญชาติไทย[PERSON_NAME]ด้านการพัฒนา และการตลาดเกมบนแพลตฟอร์ม Robl…" at bounding box center [469, 304] width 183 height 93
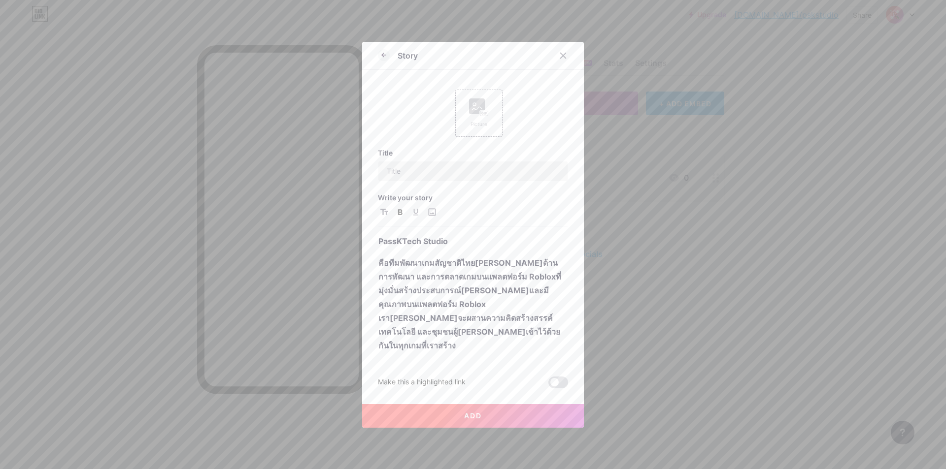
click at [501, 77] on div "Picture Title Write your story PassKTech Studio คือทีมพัฒนาเกมสัญชาติไทย[PERSON…" at bounding box center [473, 229] width 190 height 319
click at [469, 273] on strong "คือทีมพัฒนาเกมสัญชาติไทย[PERSON_NAME]ด้านการพัฒนา และการตลาดเกมบนแพลตฟอร์ม Robl…" at bounding box center [469, 304] width 183 height 93
click at [541, 285] on strong "คือทีมพัฒนาเกมสัญชาติไทย[PERSON_NAME]ด้านการพัฒนา และการตลาดเกมบนแพลตฟอร์ม Robl…" at bounding box center [469, 304] width 183 height 93
click at [402, 283] on strong "คือทีมพัฒนาเกมสัญชาติไทย[PERSON_NAME]ด้านการพัฒนา และการตลาดเกมบนแพลตฟอร์ม Robl…" at bounding box center [470, 304] width 185 height 93
click at [401, 286] on strong "คือทีมพัฒนาเกมสัญชาติไทย[PERSON_NAME]ด้านการพัฒนา ร่วมมือเป็นพาร์ทเนอร์ และการต…" at bounding box center [470, 304] width 185 height 93
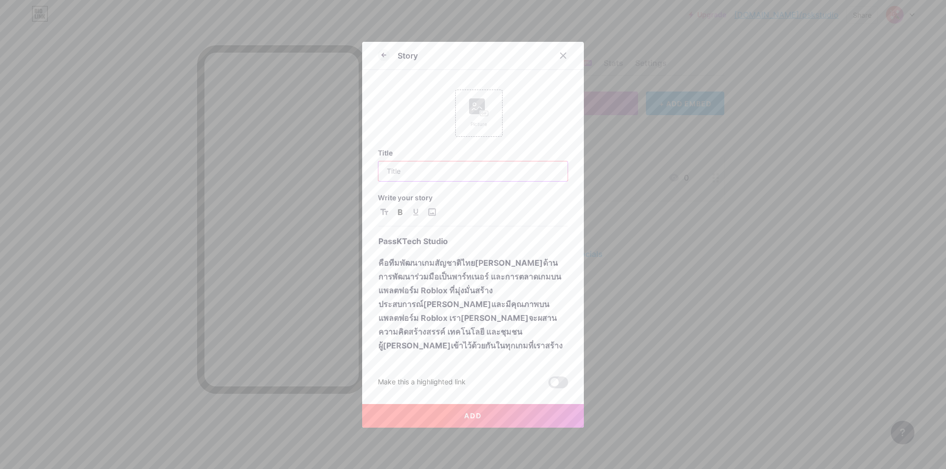
click at [416, 180] on input "text" at bounding box center [472, 172] width 189 height 20
type input "H"
type input "About"
click at [478, 407] on button "Add" at bounding box center [473, 416] width 222 height 24
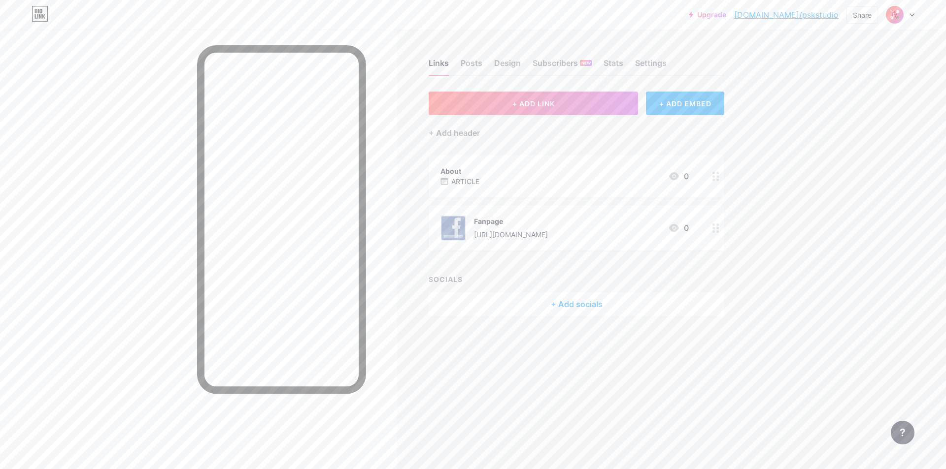
drag, startPoint x: 524, startPoint y: 190, endPoint x: 524, endPoint y: 219, distance: 29.1
click at [523, 222] on span "About ARTICLE 0 Fanpage [URL][DOMAIN_NAME] 0" at bounding box center [575, 203] width 295 height 96
click at [771, 248] on div "Upgrade [DOMAIN_NAME]/pskstu... [DOMAIN_NAME]/pskstudio Share Switch accounts P…" at bounding box center [473, 234] width 946 height 469
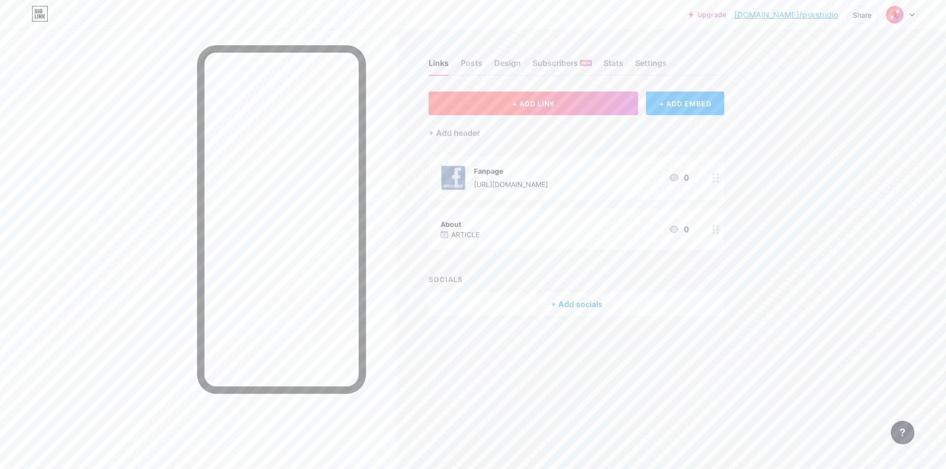
click at [605, 100] on button "+ ADD LINK" at bounding box center [532, 104] width 209 height 24
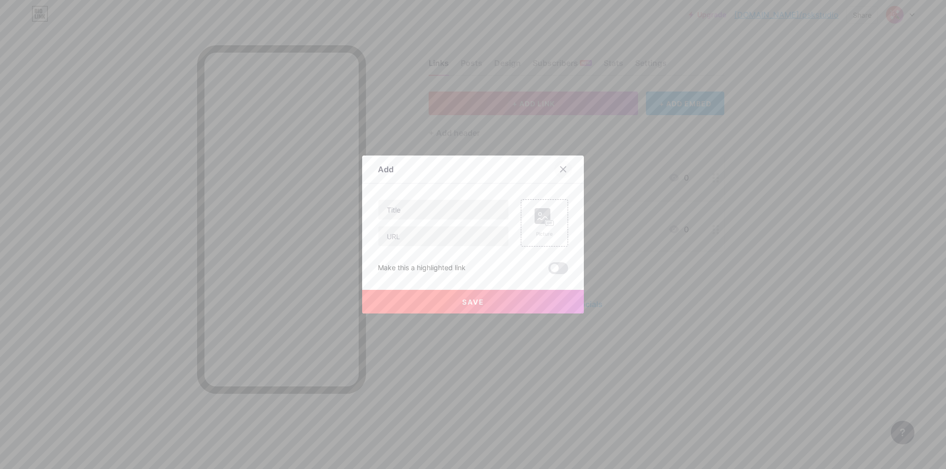
click at [561, 171] on icon at bounding box center [563, 169] width 8 height 8
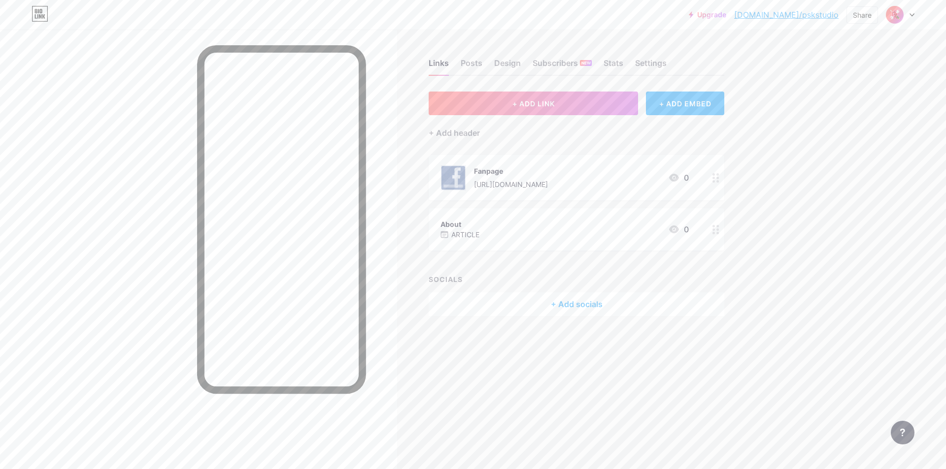
click at [650, 304] on div "+ Add socials" at bounding box center [575, 305] width 295 height 24
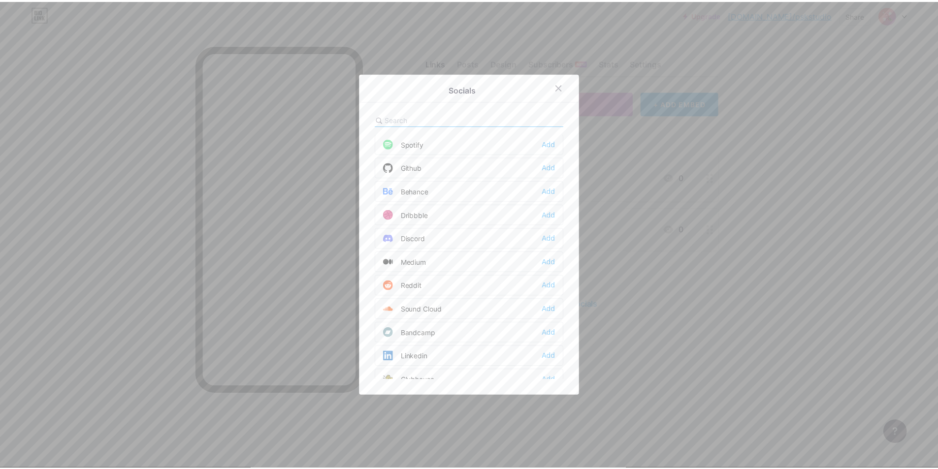
scroll to position [246, 0]
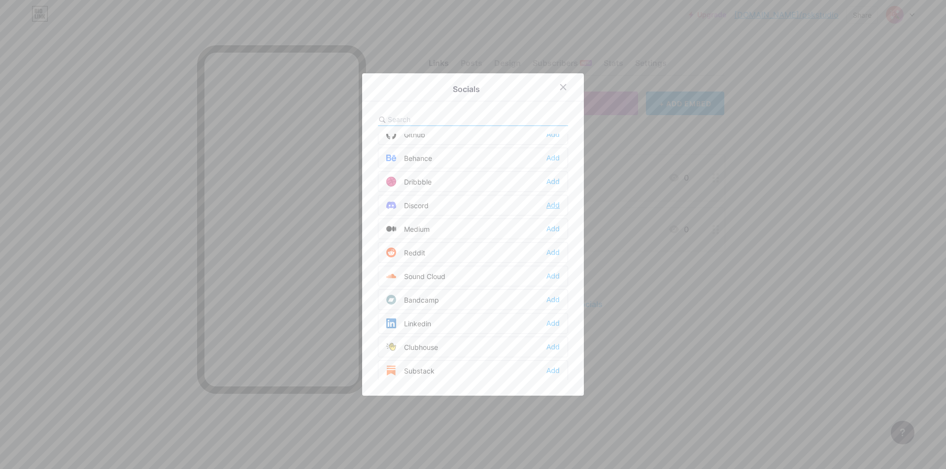
click at [546, 206] on div "Add" at bounding box center [552, 205] width 13 height 10
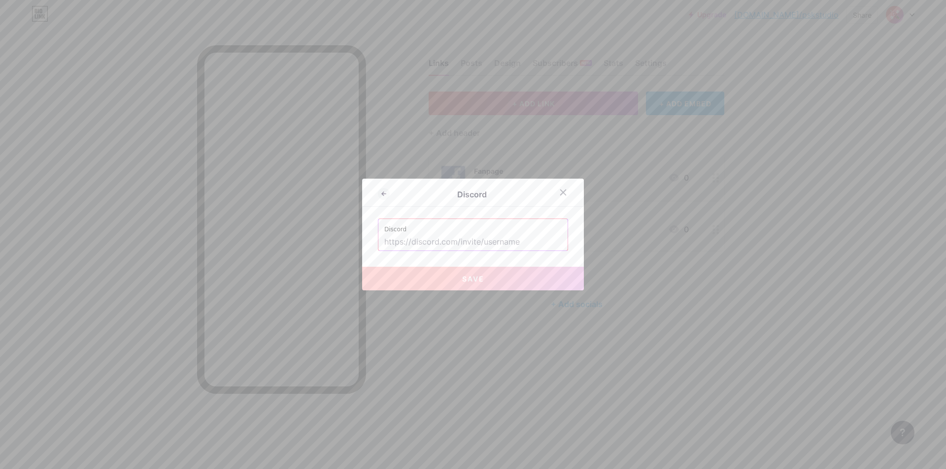
click at [459, 239] on input "text" at bounding box center [472, 242] width 177 height 17
paste input "[URL][DOMAIN_NAME]"
type input "[URL][DOMAIN_NAME]"
click at [482, 277] on button "Save" at bounding box center [473, 279] width 222 height 24
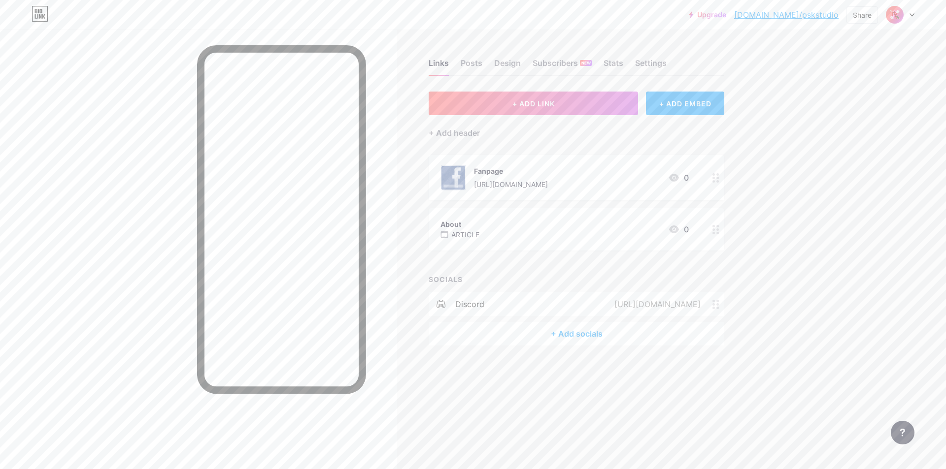
click at [613, 336] on div "+ Add socials" at bounding box center [575, 334] width 295 height 24
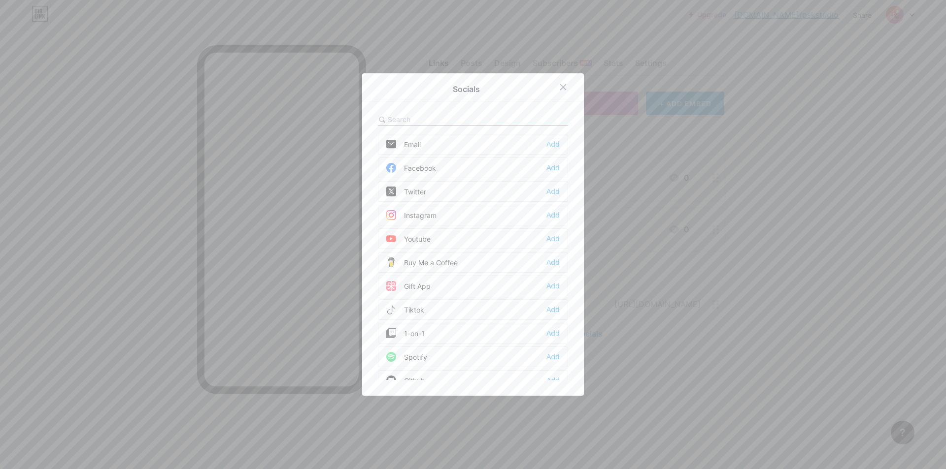
click at [535, 166] on div "Facebook Add" at bounding box center [473, 168] width 190 height 21
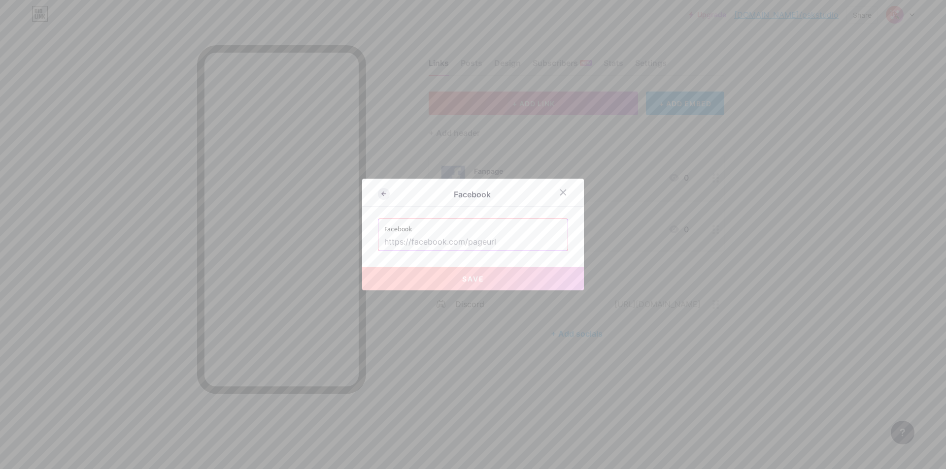
click at [378, 197] on icon at bounding box center [384, 194] width 12 height 12
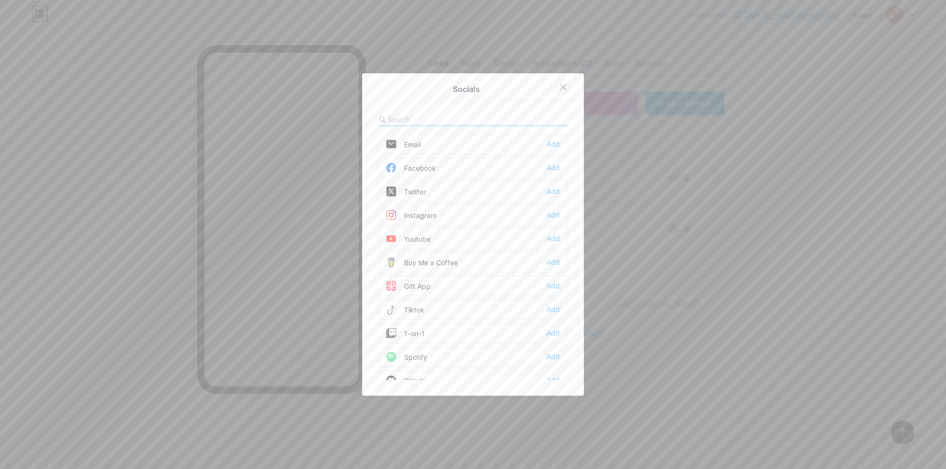
click at [559, 86] on icon at bounding box center [563, 87] width 8 height 8
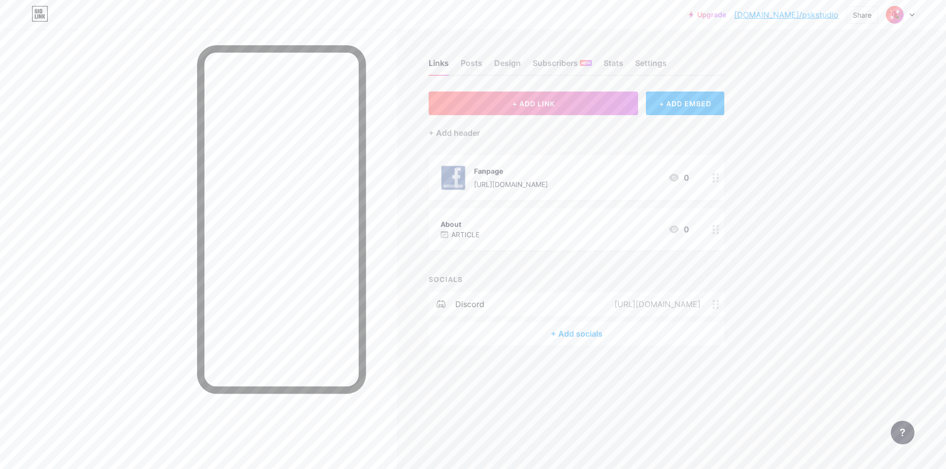
click at [713, 181] on circle at bounding box center [713, 181] width 2 height 2
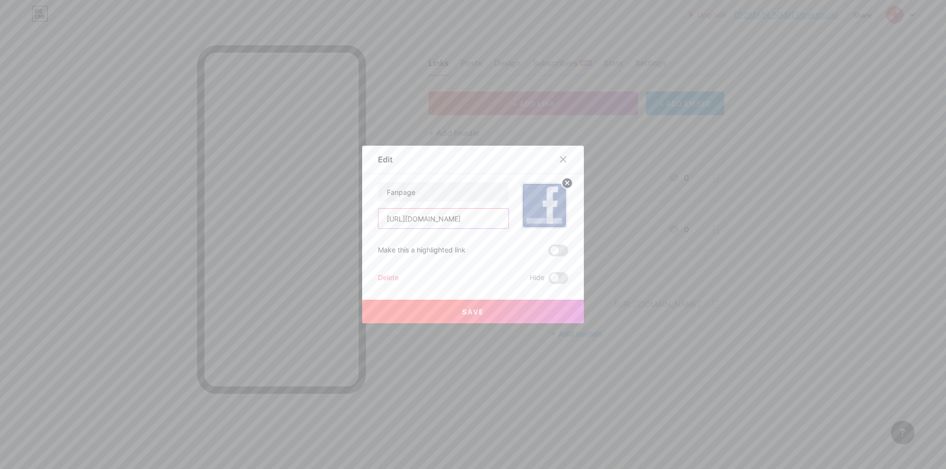
click at [416, 214] on input "[URL][DOMAIN_NAME]" at bounding box center [443, 219] width 130 height 20
click at [559, 163] on icon at bounding box center [563, 160] width 8 height 8
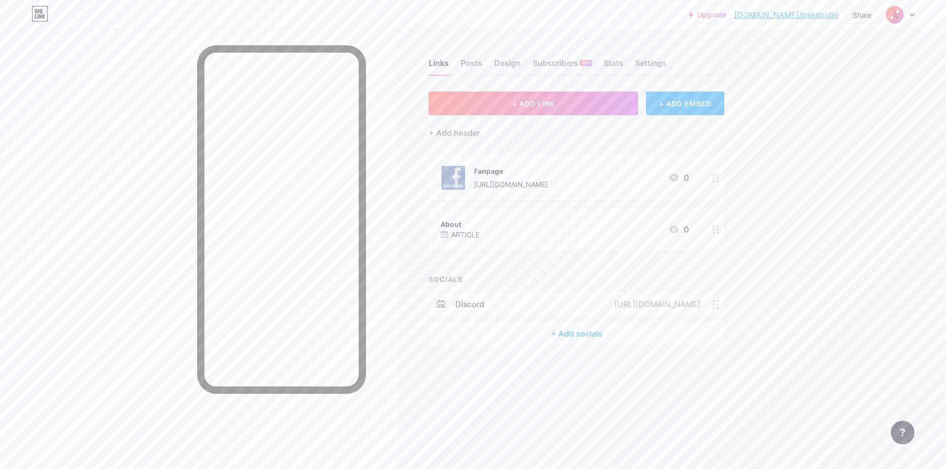
click at [573, 329] on div "+ Add socials" at bounding box center [575, 334] width 295 height 24
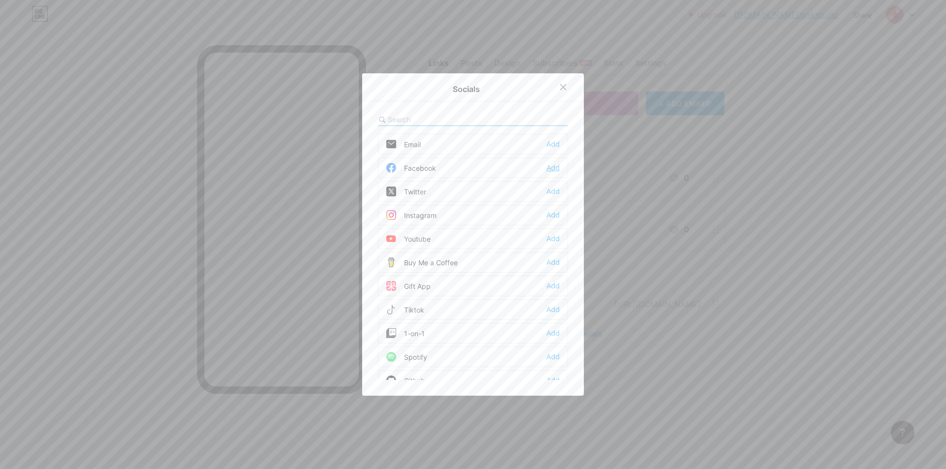
click at [553, 167] on div "Add" at bounding box center [552, 168] width 13 height 10
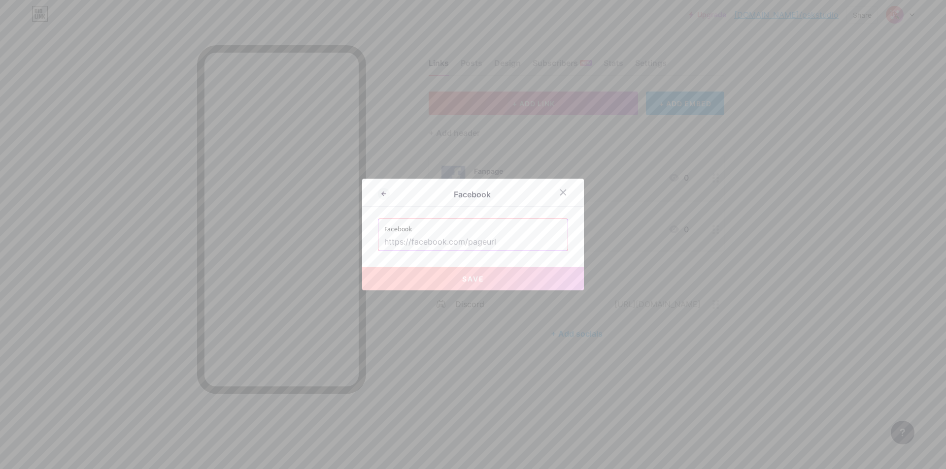
click at [490, 240] on input "text" at bounding box center [472, 242] width 177 height 17
paste input "[URL][DOMAIN_NAME]"
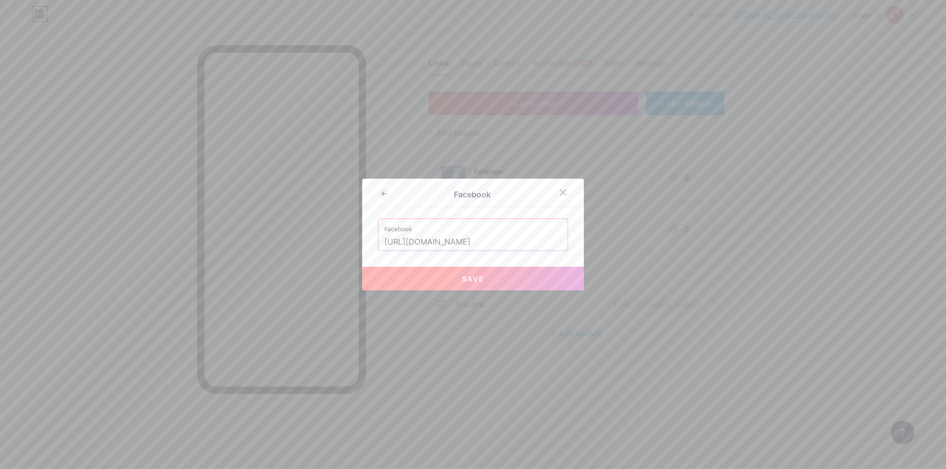
type input "[URL][DOMAIN_NAME]"
click at [504, 277] on button "Save" at bounding box center [473, 279] width 222 height 24
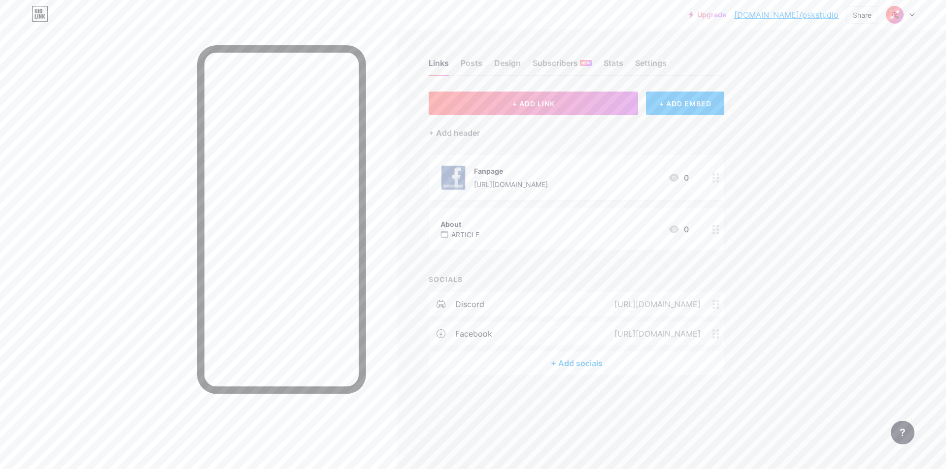
click at [609, 235] on div "About ARTICLE 0" at bounding box center [564, 229] width 248 height 23
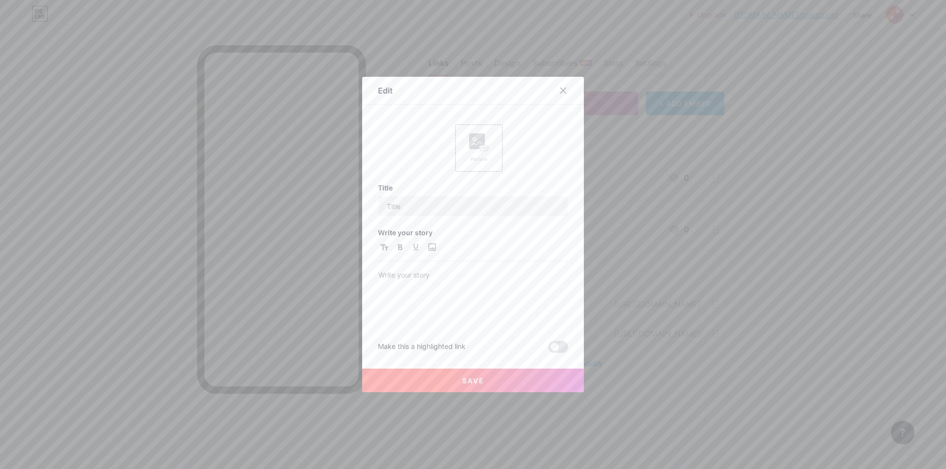
type input "About"
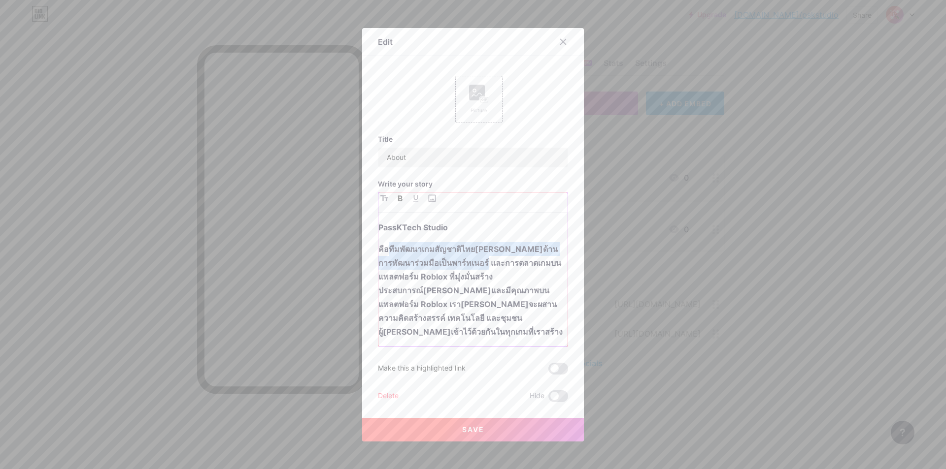
drag, startPoint x: 385, startPoint y: 252, endPoint x: 475, endPoint y: 270, distance: 91.9
click at [475, 270] on strong "คือทีมพัฒนาเกมสัญชาติไทย[PERSON_NAME]ด้านการพัฒนาร่วมมือเป็นพาร์ทเนอร์ และการตล…" at bounding box center [470, 290] width 184 height 93
copy strong "ทีมพัฒนาเกมสัญชาติไทย[PERSON_NAME]ด้านการพัฒนาร่วมมือเป็นพาร์ทเนอร์"
click at [718, 291] on div at bounding box center [473, 234] width 946 height 469
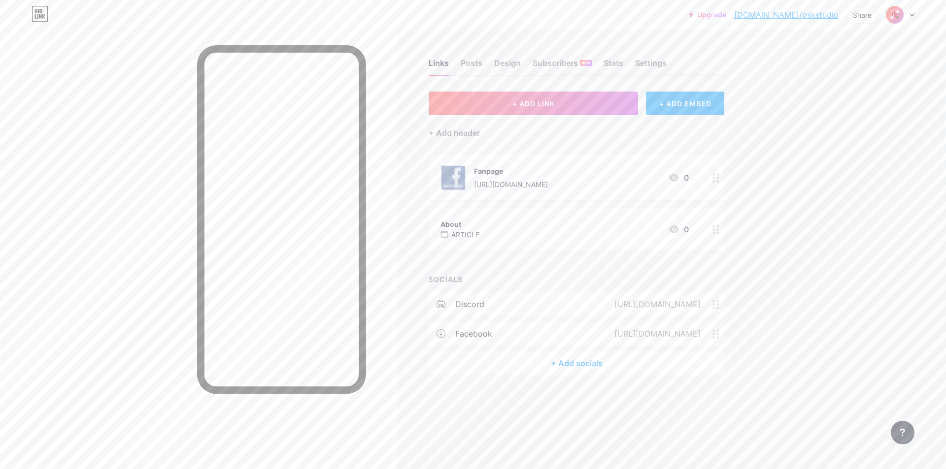
click at [457, 63] on div "Links Posts Design Subscribers NEW Stats Settings" at bounding box center [575, 58] width 295 height 34
click at [466, 66] on div "Posts" at bounding box center [471, 66] width 22 height 18
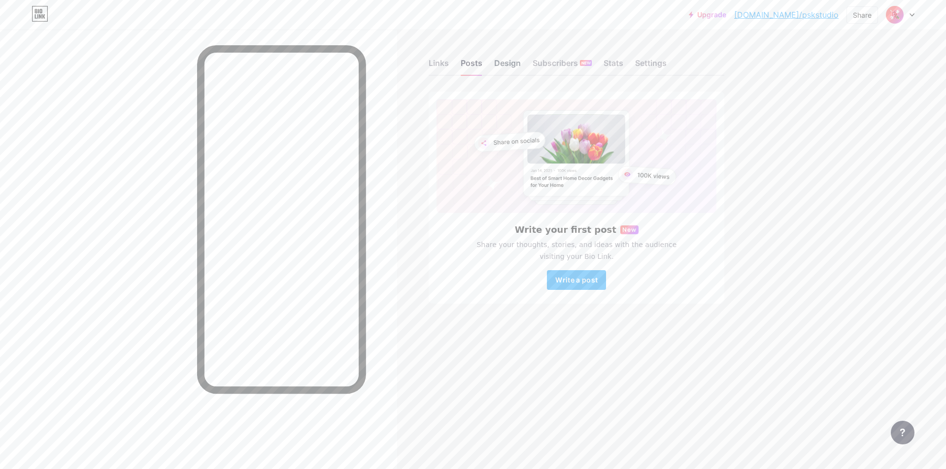
click at [506, 66] on div "Design" at bounding box center [507, 66] width 27 height 18
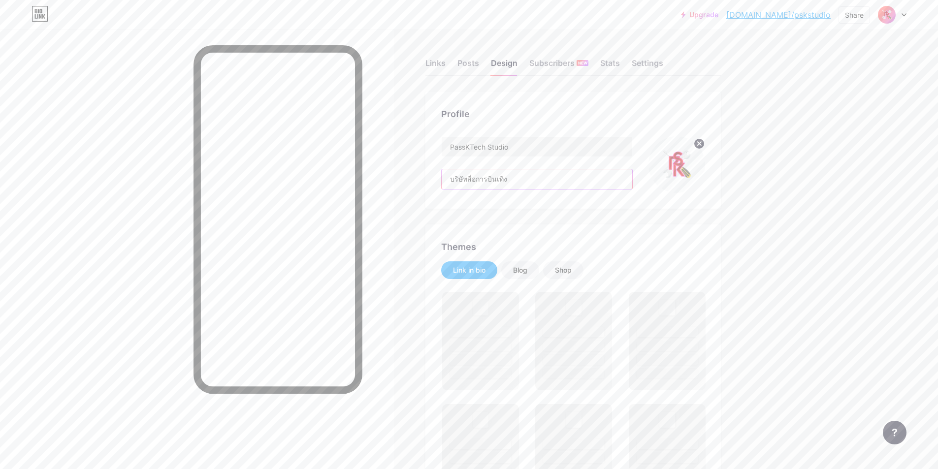
click at [529, 178] on input "บริษัทสื่อการบินเทิง" at bounding box center [537, 179] width 191 height 20
paste input "ีมพัฒนาเกมสัญชาติไทย[PERSON_NAME]ด้านการพัฒนาร่วมมือเป็นพาร์ทเนอร์"
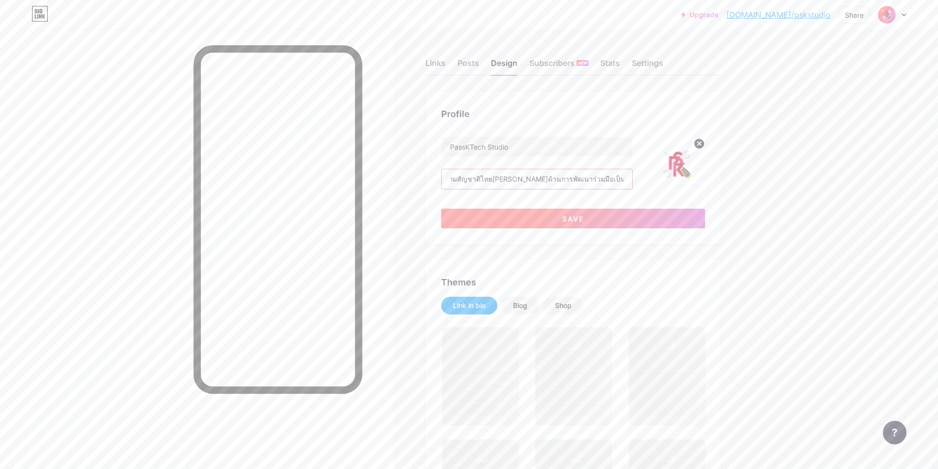
type input "ทีมพัฒนาเกมสัญชาติไทย[PERSON_NAME]ด้านการพัฒนาร่วมมือเป็นพาร์ทเนอร์"
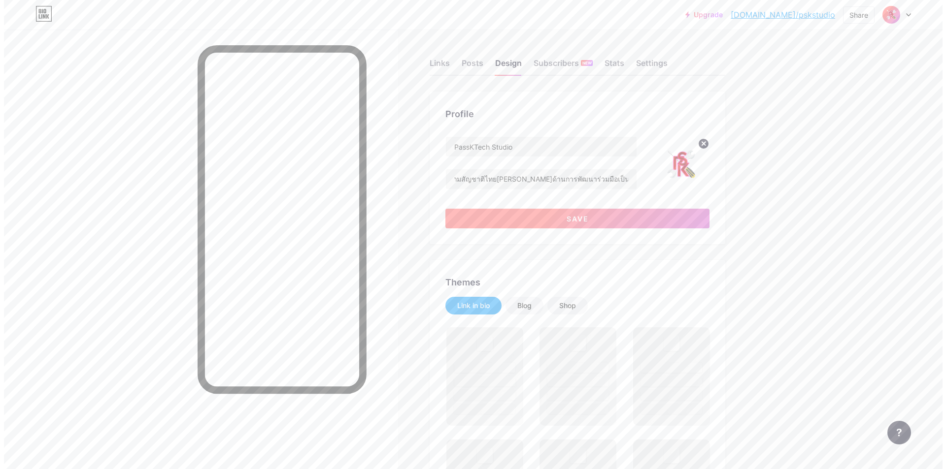
scroll to position [0, 0]
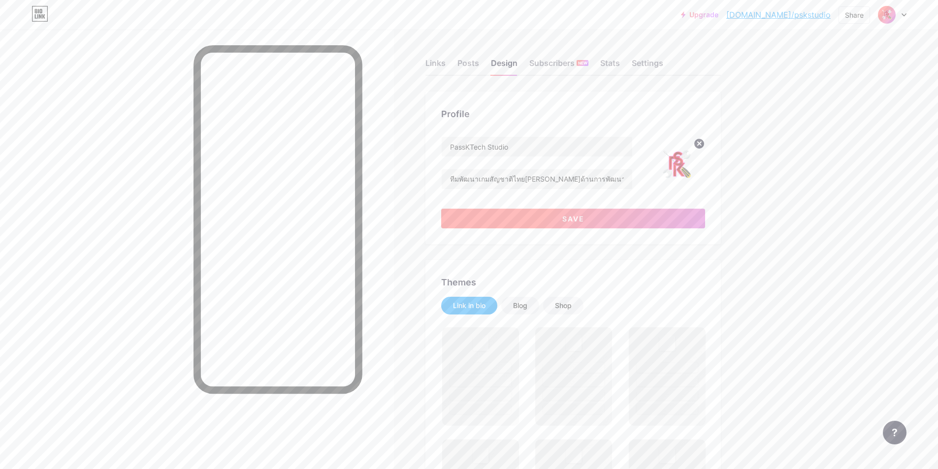
click at [560, 215] on button "Save" at bounding box center [573, 219] width 264 height 20
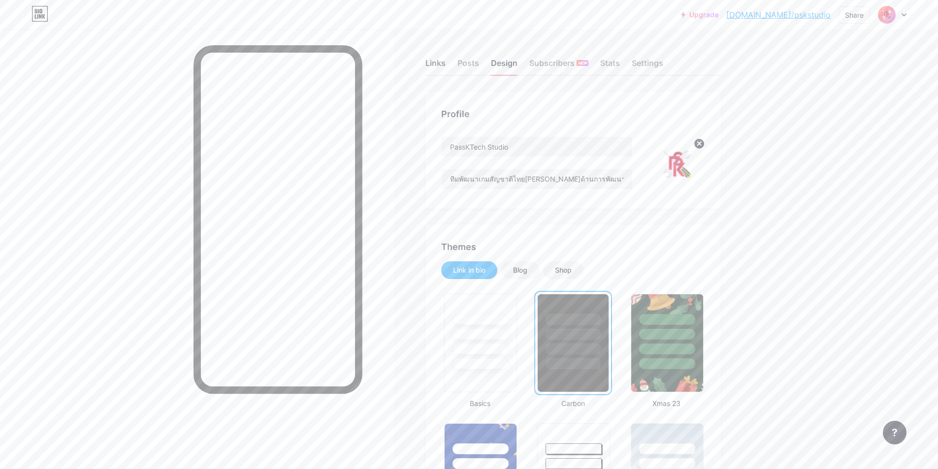
click at [436, 64] on div "Links" at bounding box center [436, 66] width 20 height 18
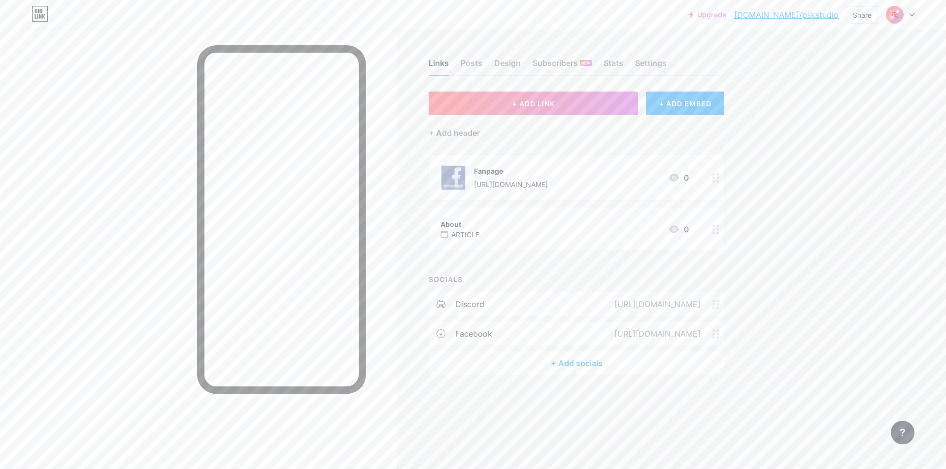
click at [620, 301] on div "[URL][DOMAIN_NAME]" at bounding box center [655, 304] width 114 height 12
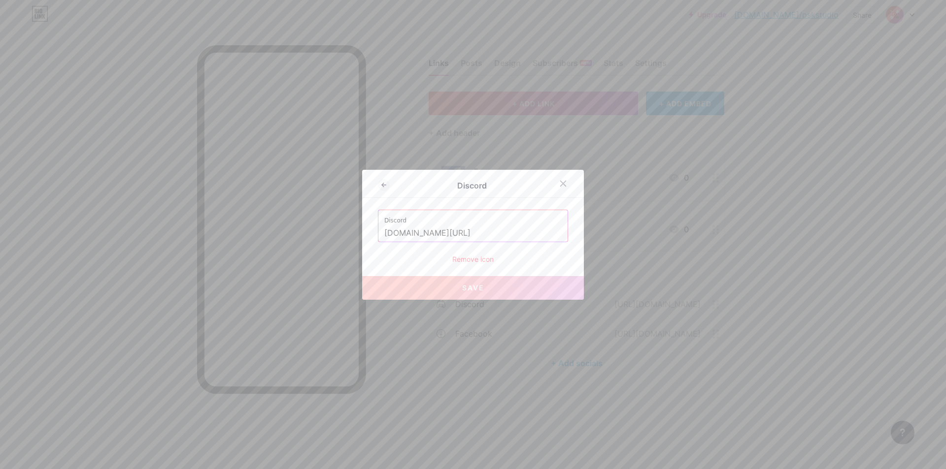
click at [470, 237] on input "[DOMAIN_NAME][URL]" at bounding box center [472, 233] width 177 height 17
click at [556, 192] on div at bounding box center [569, 184] width 30 height 18
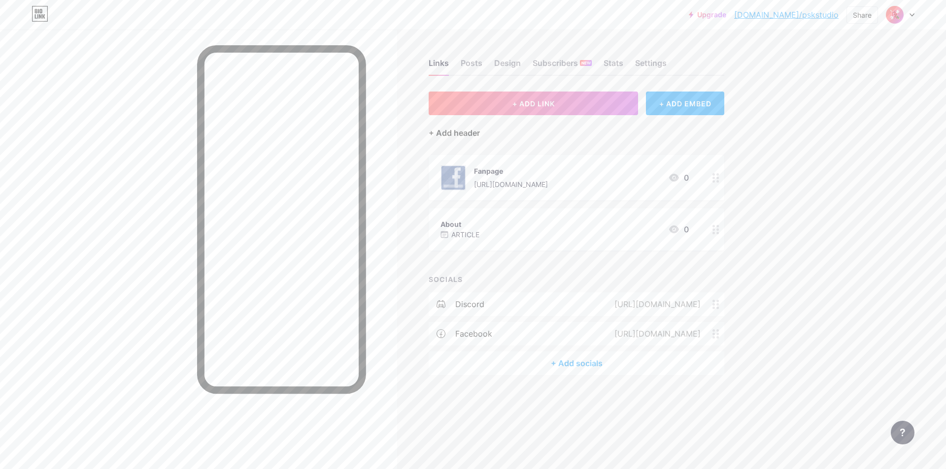
click at [461, 131] on div "+ Add header" at bounding box center [453, 133] width 51 height 12
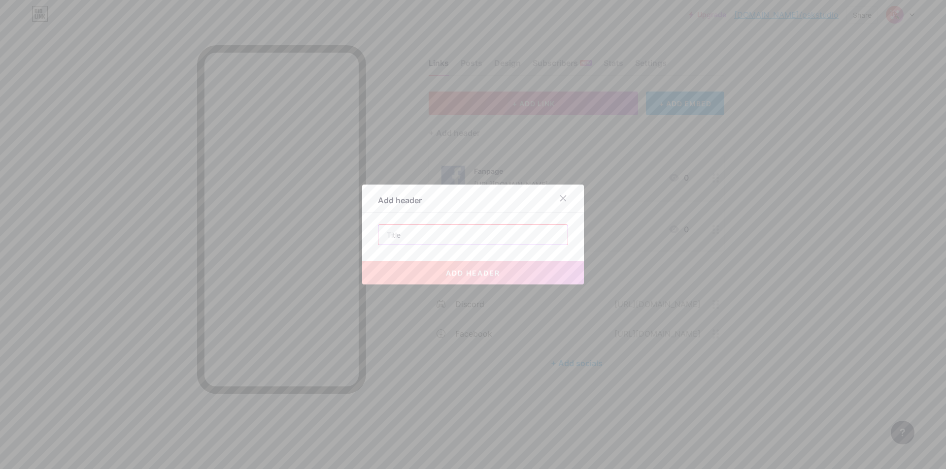
click at [517, 244] on input "text" at bounding box center [472, 235] width 189 height 20
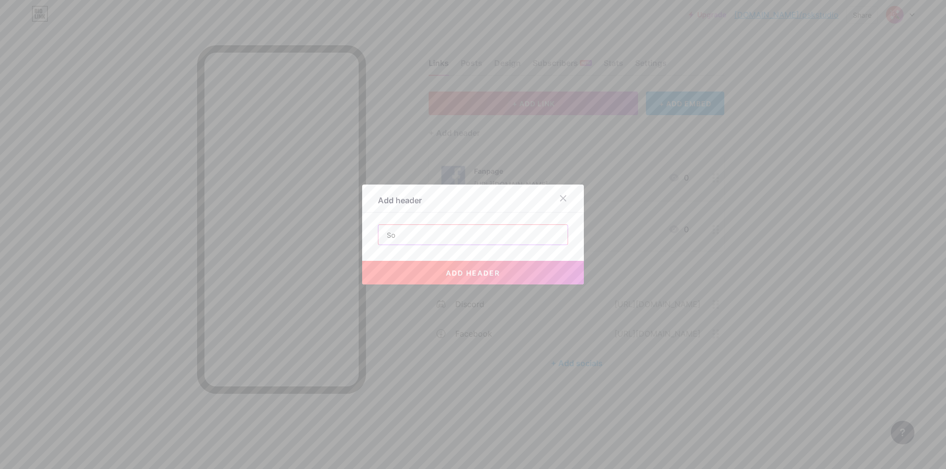
type input "S"
type input "Social"
click at [505, 268] on button "add header" at bounding box center [473, 273] width 222 height 24
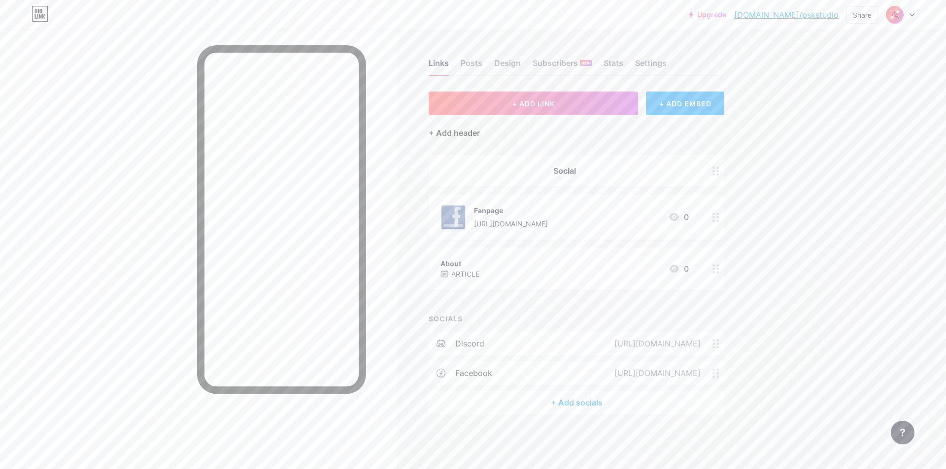
click at [459, 133] on div "+ Add header" at bounding box center [453, 133] width 51 height 12
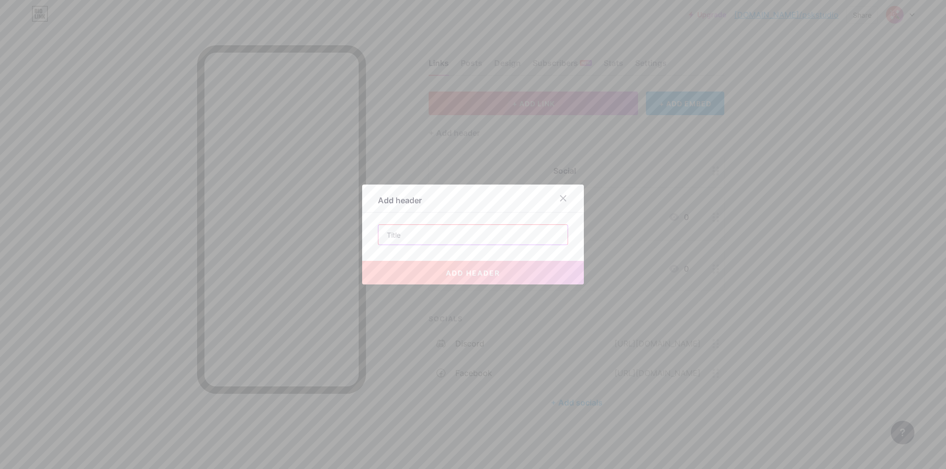
click at [458, 230] on input "text" at bounding box center [472, 235] width 189 height 20
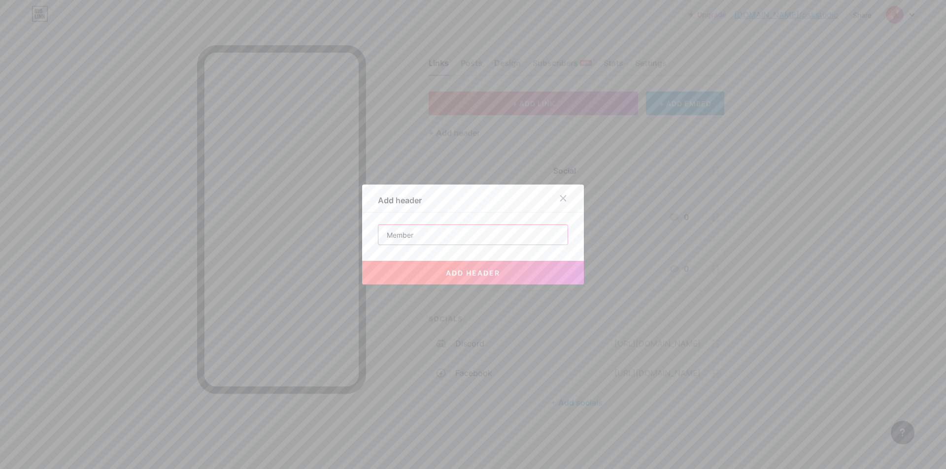
click at [439, 237] on input "Member" at bounding box center [472, 235] width 189 height 20
type input "Message"
click at [453, 274] on span "add header" at bounding box center [473, 273] width 54 height 8
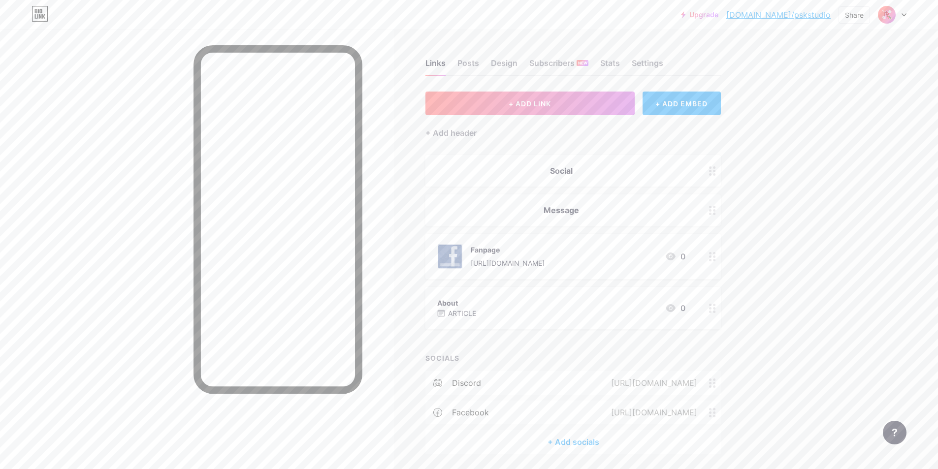
drag, startPoint x: 541, startPoint y: 172, endPoint x: 565, endPoint y: 256, distance: 87.1
click at [541, 285] on span "Social Message Fanpage [URL][DOMAIN_NAME] 0 About ARTICLE 0" at bounding box center [573, 242] width 295 height 174
click at [799, 273] on div "Upgrade [DOMAIN_NAME]/pskstu... [DOMAIN_NAME]/pskstudio Share Switch accounts P…" at bounding box center [469, 251] width 938 height 503
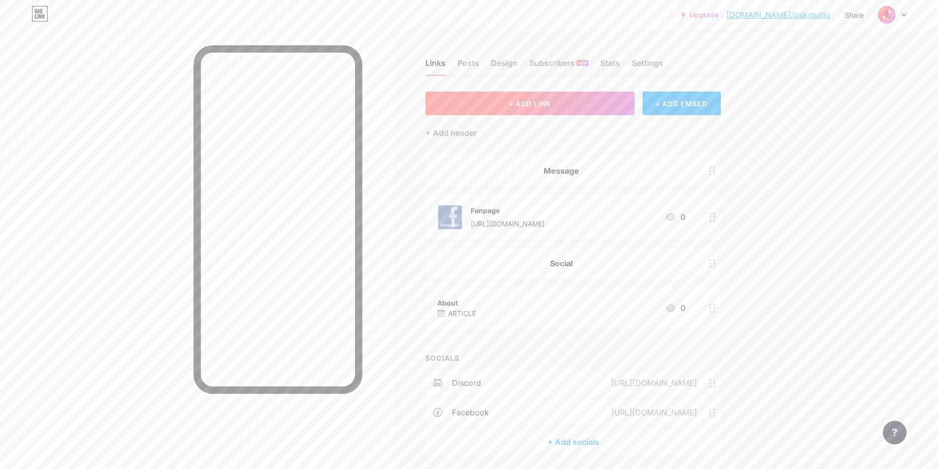
click at [572, 109] on button "+ ADD LINK" at bounding box center [530, 104] width 209 height 24
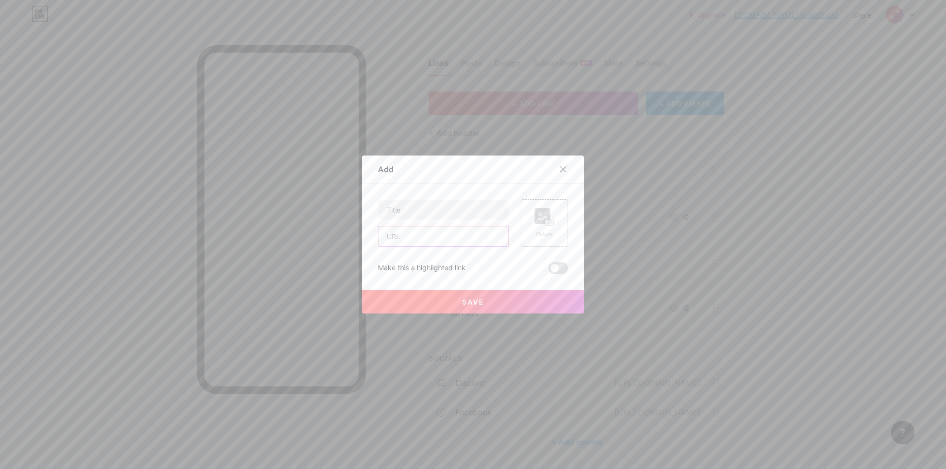
click at [469, 230] on input "text" at bounding box center [443, 237] width 130 height 20
paste input "[DOMAIN_NAME][URL]"
type input "[DOMAIN_NAME][URL]"
click at [548, 220] on icon at bounding box center [544, 217] width 20 height 18
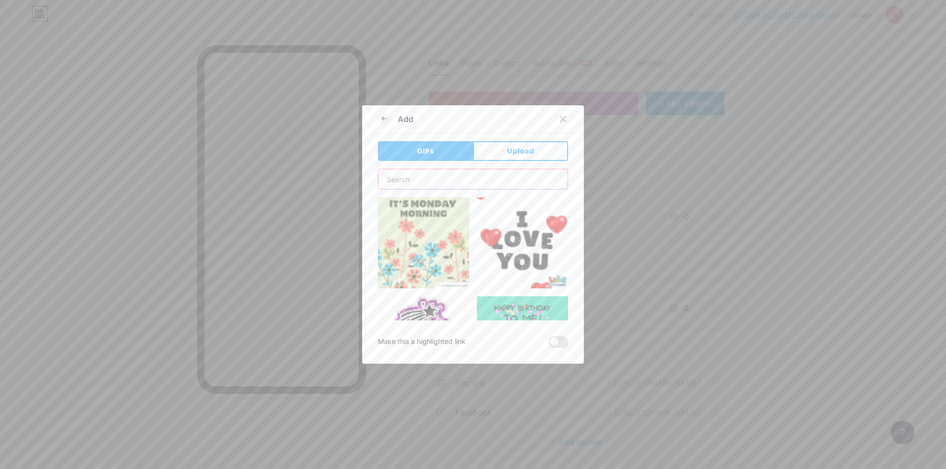
click at [486, 182] on input "text" at bounding box center [472, 179] width 189 height 20
type input "discord"
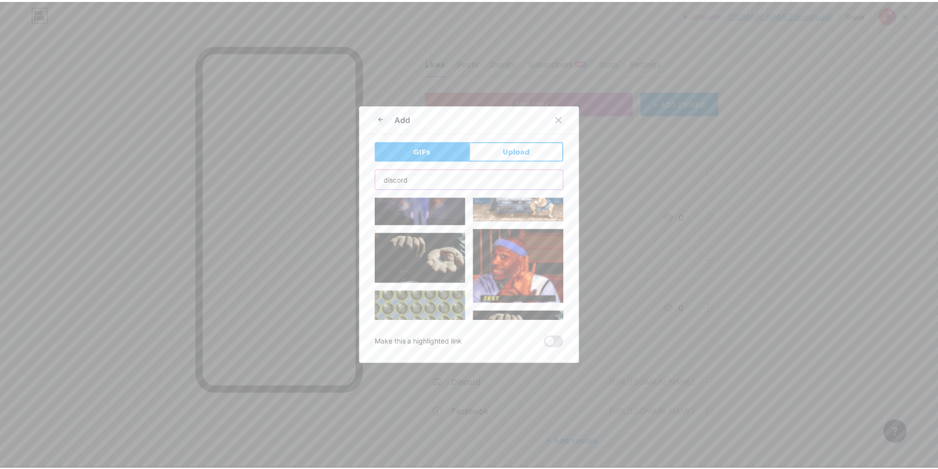
scroll to position [715, 0]
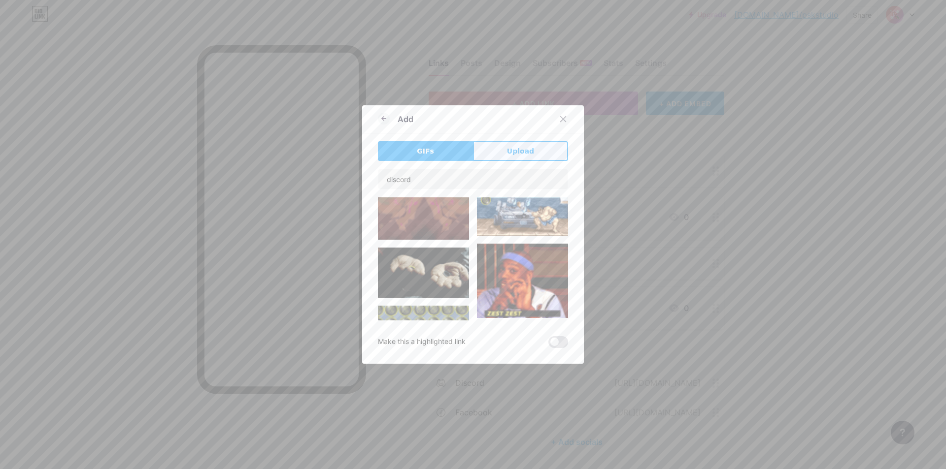
drag, startPoint x: 505, startPoint y: 140, endPoint x: 513, endPoint y: 146, distance: 10.2
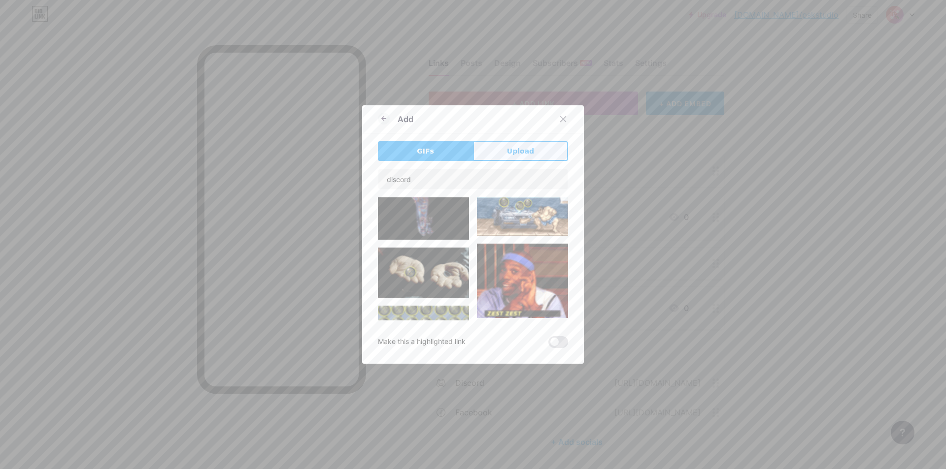
click at [506, 141] on div "Add GIFs Upload Content YouTube Play YouTube video without leaving your page. A…" at bounding box center [473, 234] width 222 height 259
click at [518, 149] on span "Upload" at bounding box center [520, 151] width 27 height 10
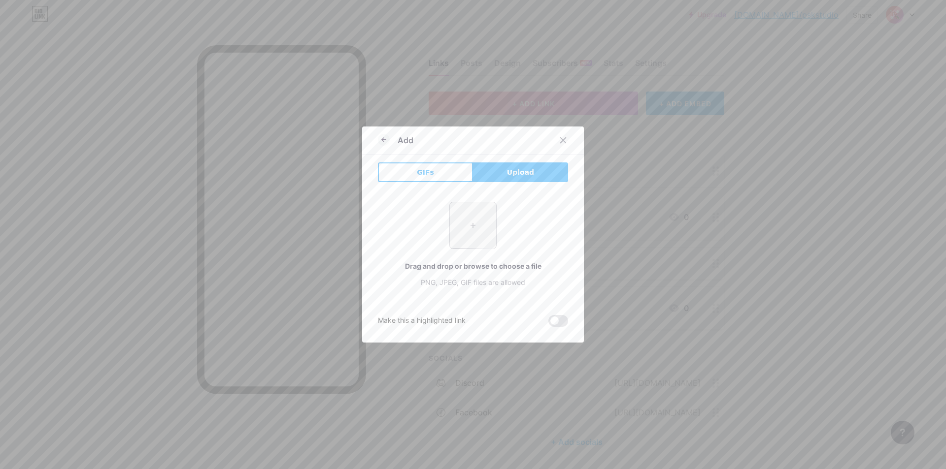
click at [466, 220] on input "file" at bounding box center [473, 225] width 46 height 46
type input "C:\fakepath\discord.png"
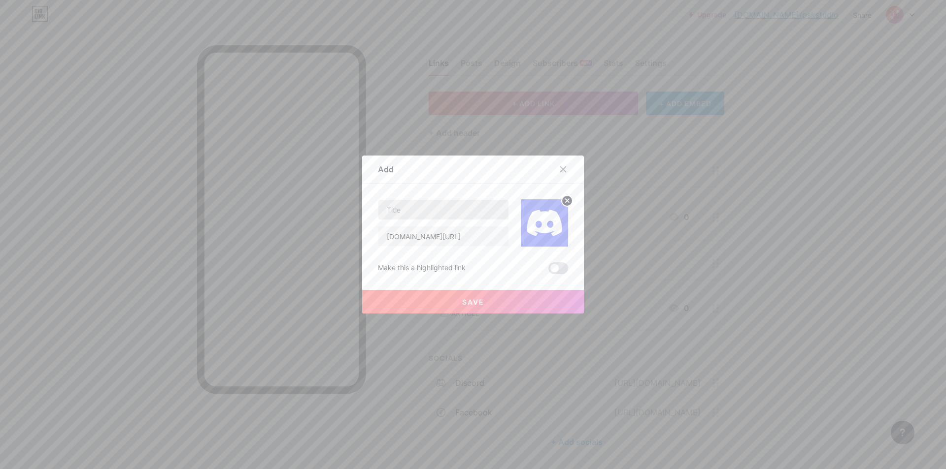
click at [444, 220] on div at bounding box center [443, 209] width 131 height 21
click at [440, 210] on input "text" at bounding box center [443, 210] width 130 height 20
type input "Discord"
click at [482, 295] on button "Save" at bounding box center [473, 302] width 222 height 24
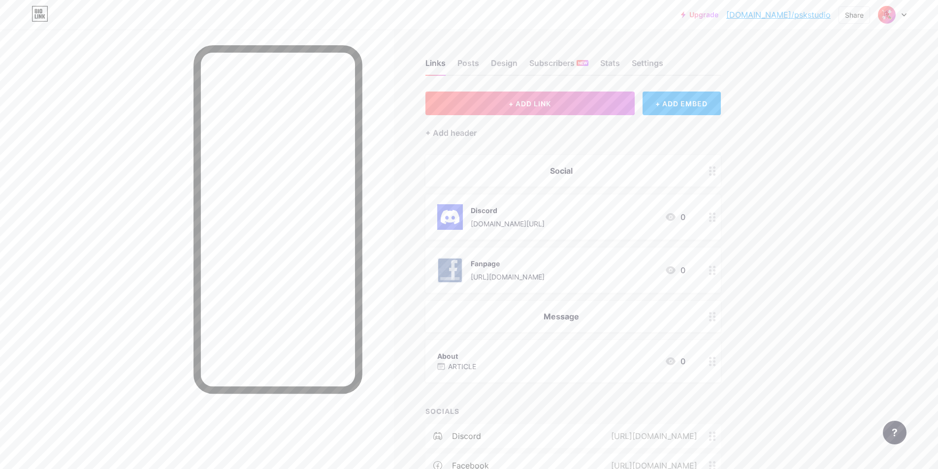
click at [625, 360] on div "About ARTICLE 0" at bounding box center [561, 361] width 248 height 23
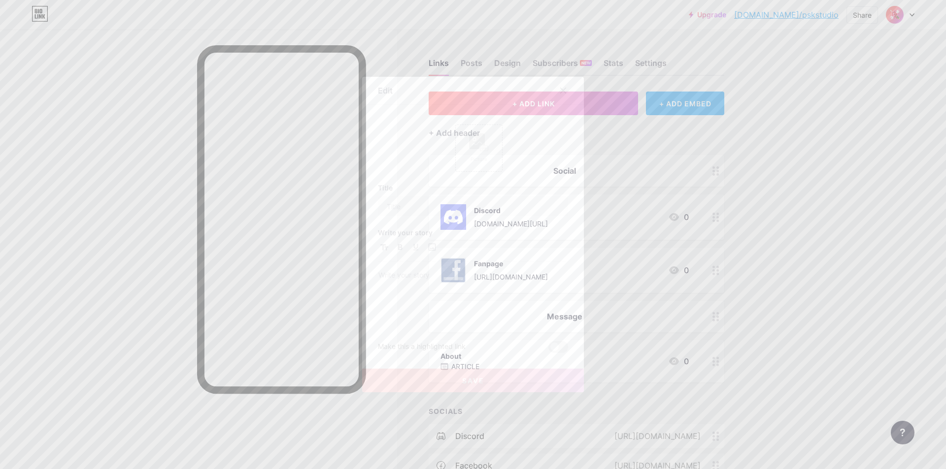
type input "About"
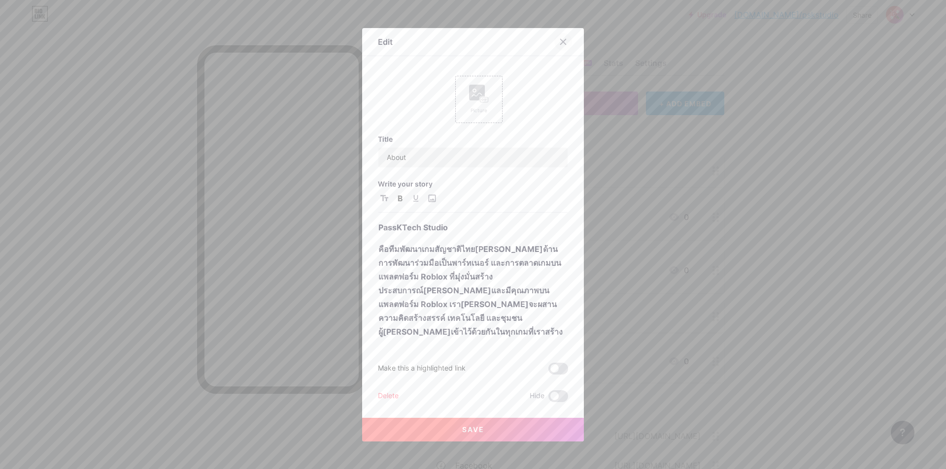
click at [558, 51] on div at bounding box center [563, 42] width 18 height 18
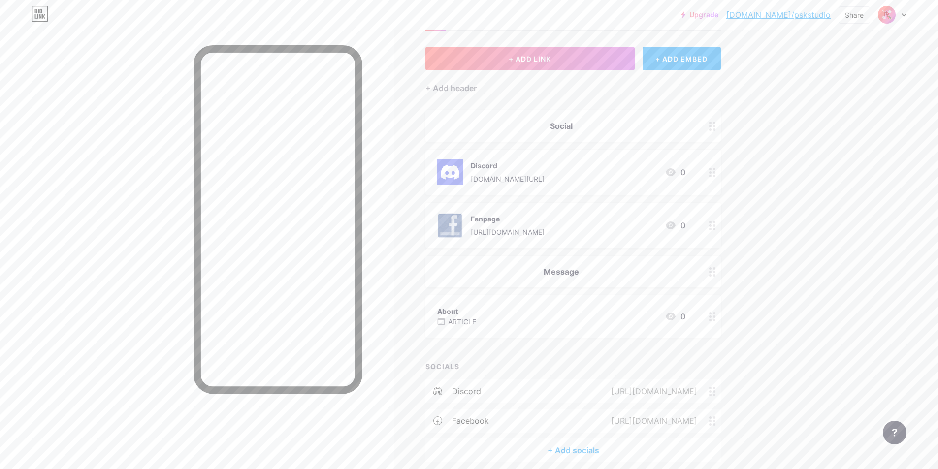
scroll to position [49, 0]
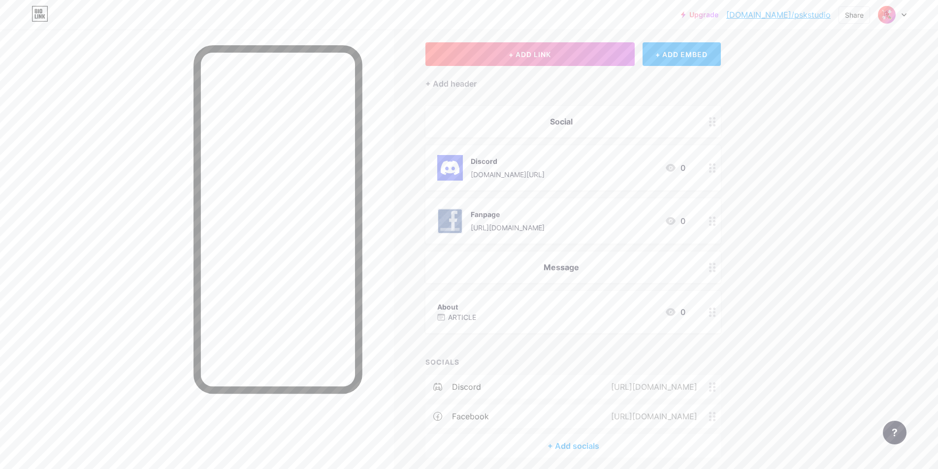
click at [533, 304] on div "About ARTICLE 0" at bounding box center [561, 312] width 248 height 23
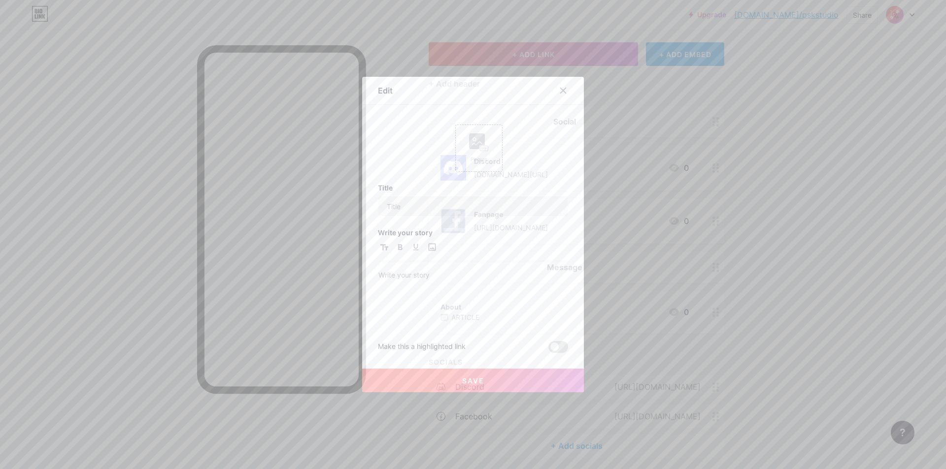
type input "About"
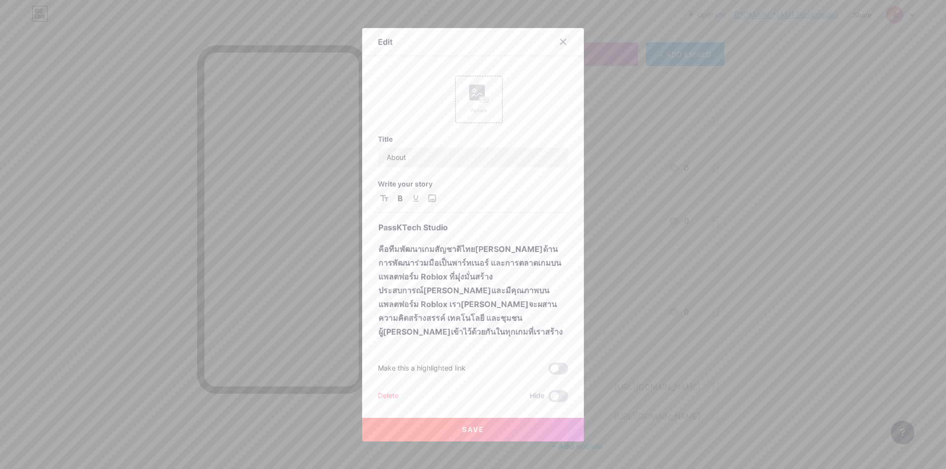
click at [559, 46] on icon at bounding box center [563, 42] width 8 height 8
